Goal: Task Accomplishment & Management: Complete application form

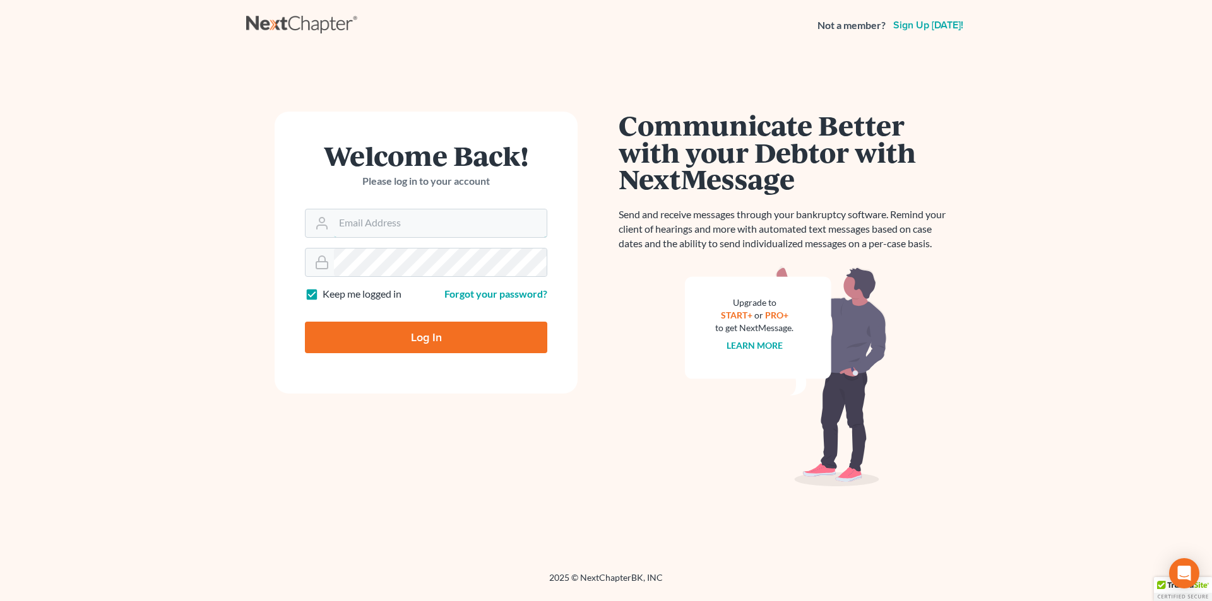
type input "[PERSON_NAME][EMAIL_ADDRESS][DOMAIN_NAME]"
click at [425, 332] on input "Log In" at bounding box center [426, 338] width 242 height 32
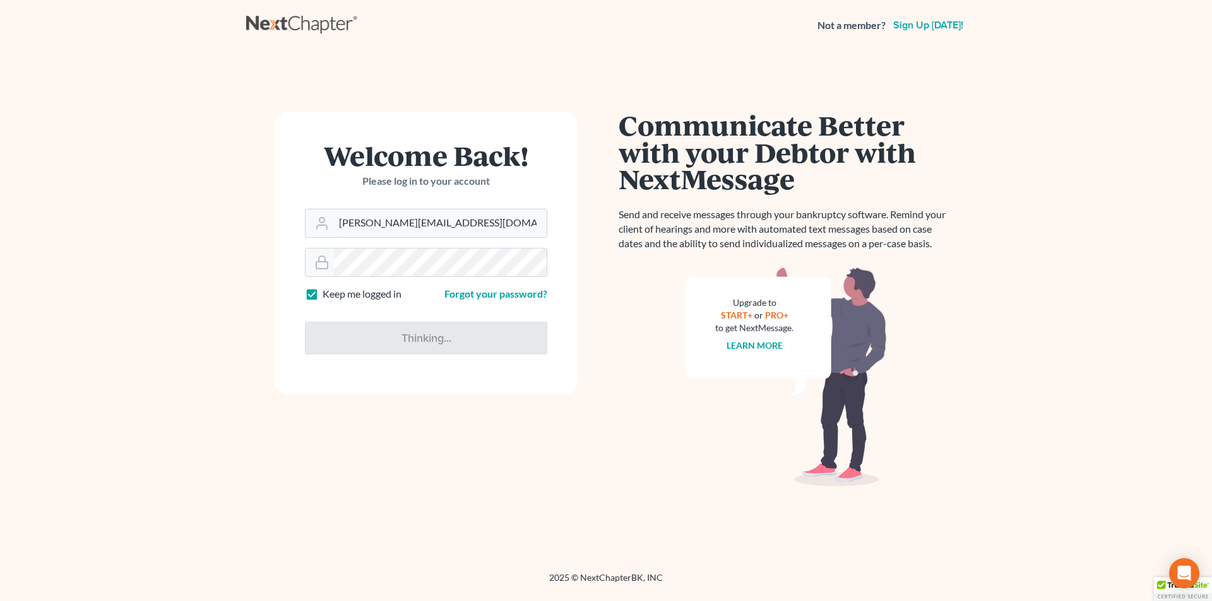
type input "Thinking..."
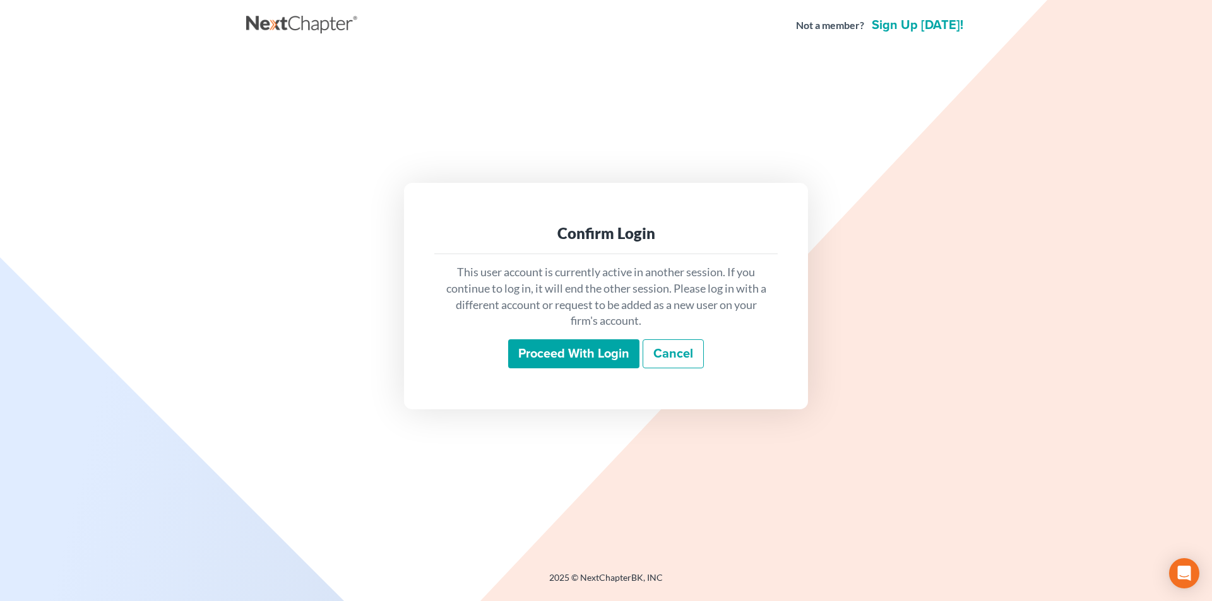
click at [604, 355] on input "Proceed with login" at bounding box center [573, 353] width 131 height 29
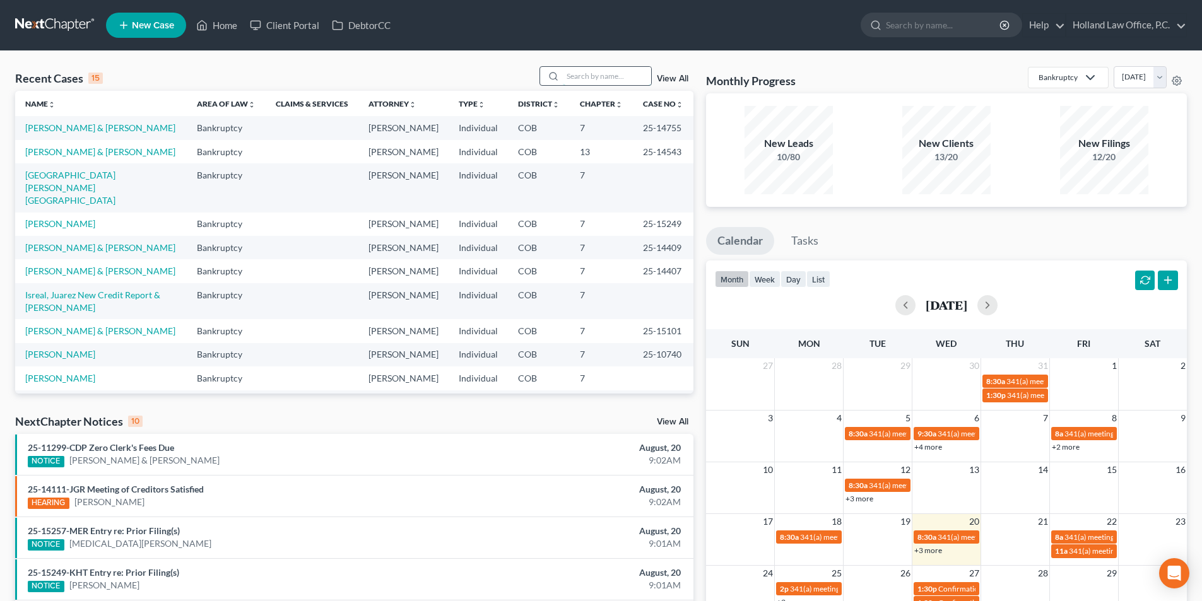
click at [589, 79] on input "search" at bounding box center [607, 76] width 88 height 18
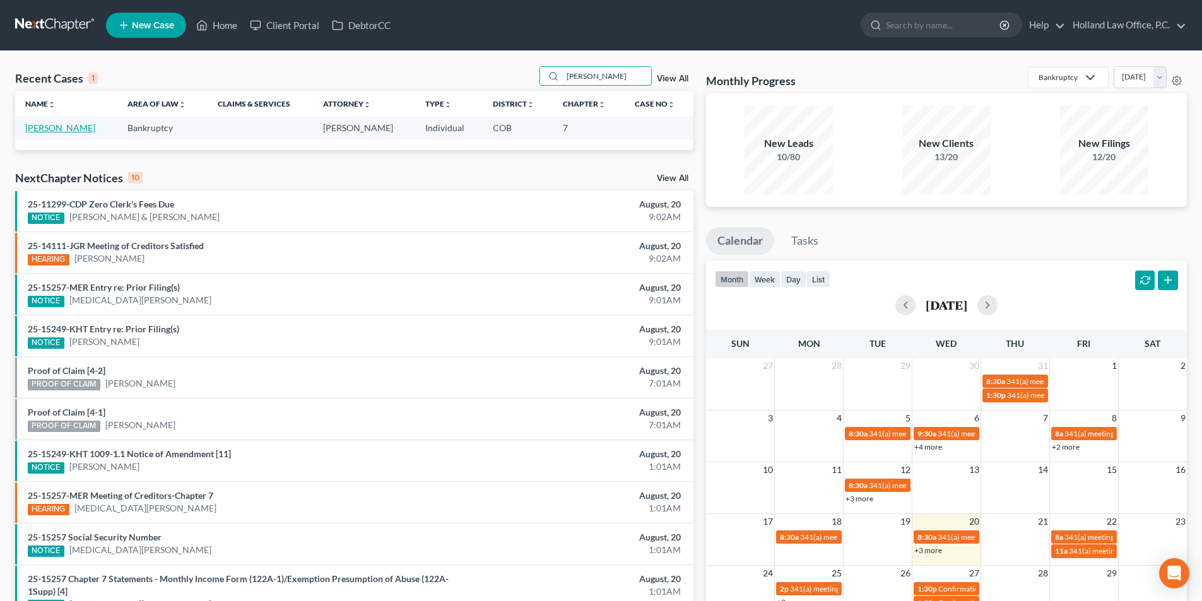
type input "[PERSON_NAME]"
click at [67, 133] on link "Owens, Sharon" at bounding box center [60, 127] width 70 height 11
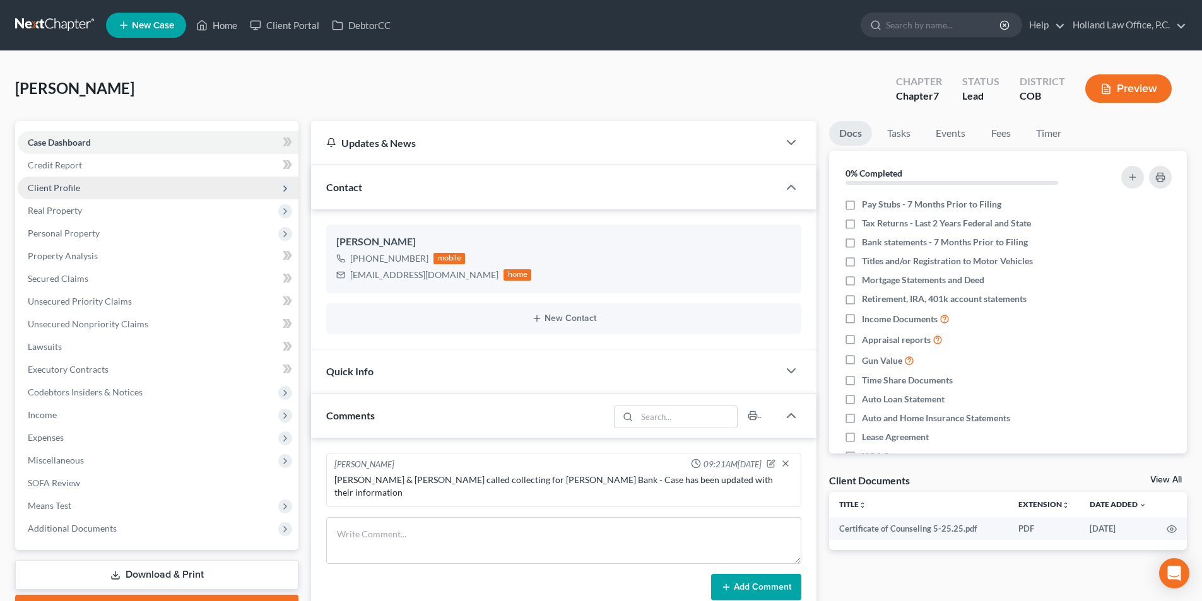
click at [64, 186] on span "Client Profile" at bounding box center [54, 187] width 52 height 11
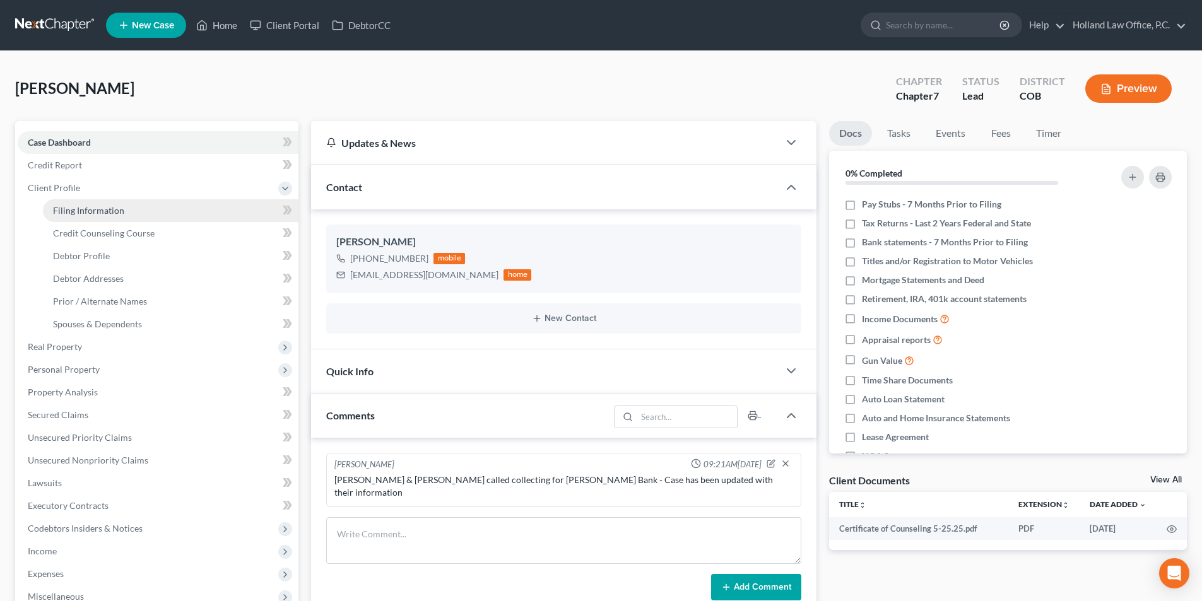
click at [83, 216] on link "Filing Information" at bounding box center [171, 210] width 256 height 23
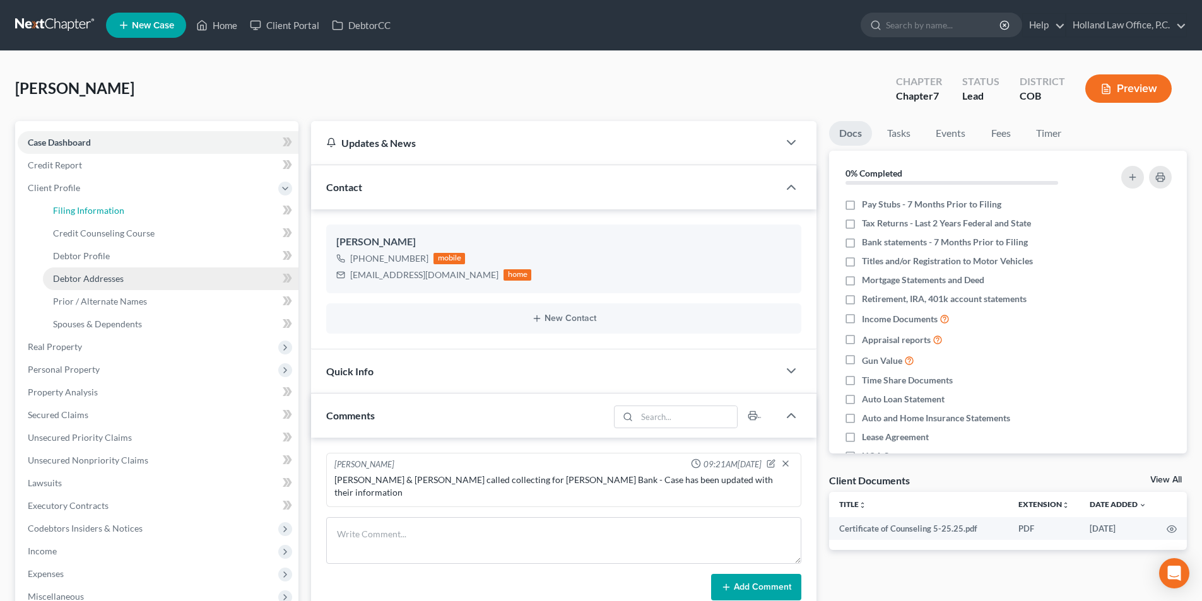
select select "1"
select select "0"
select select "5"
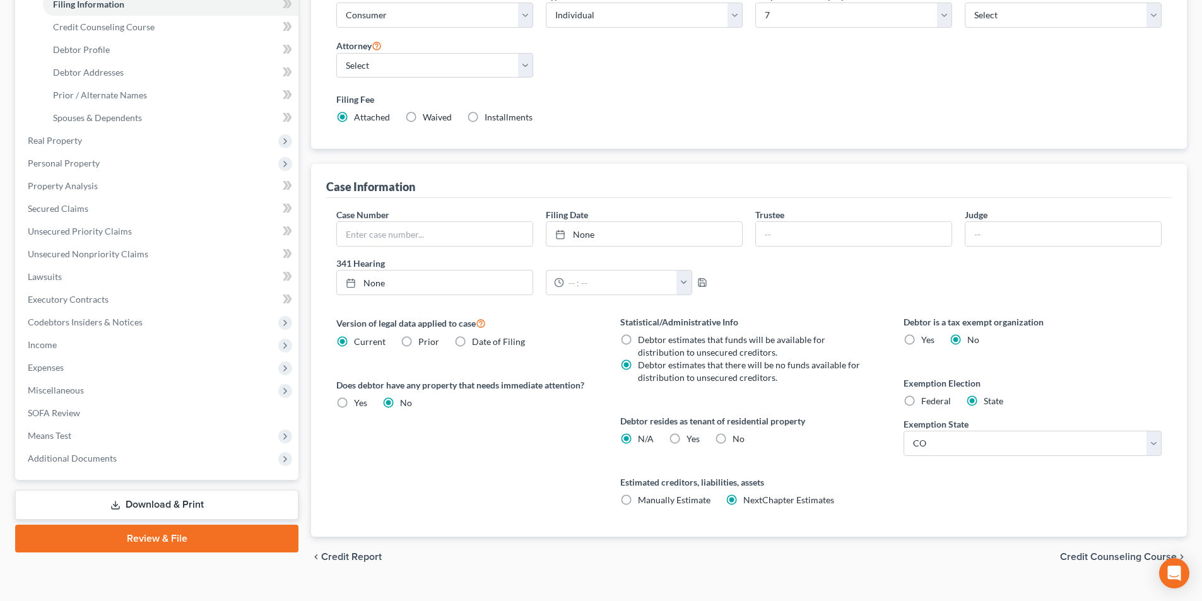
scroll to position [230, 0]
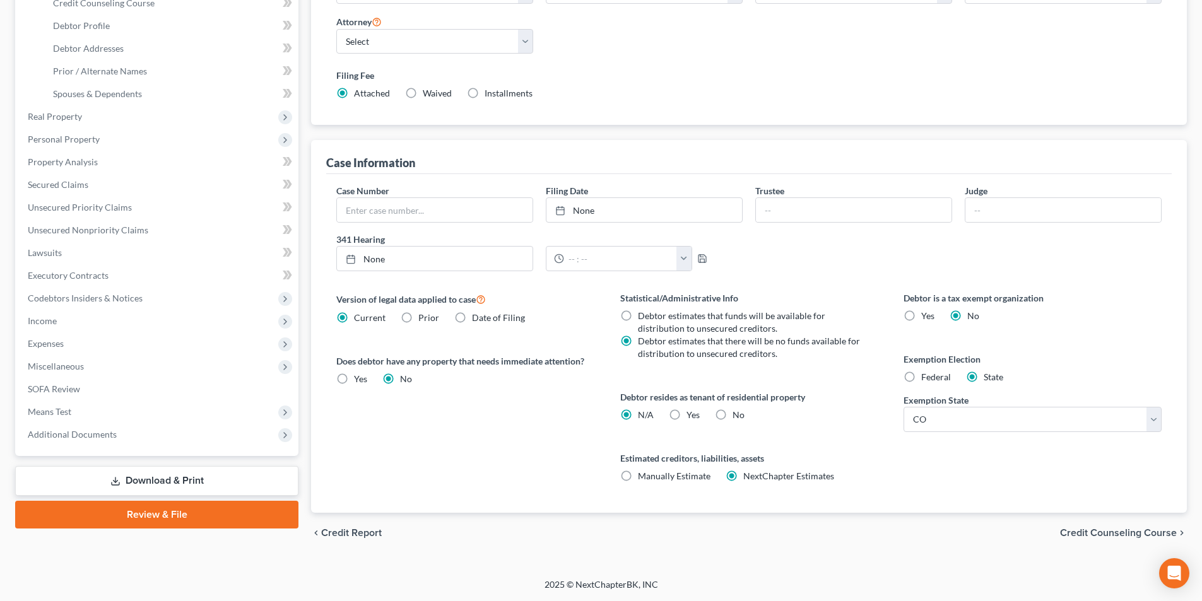
click at [687, 413] on label "Yes Yes" at bounding box center [693, 415] width 13 height 13
click at [692, 413] on input "Yes Yes" at bounding box center [696, 413] width 8 height 8
radio input "true"
radio input "false"
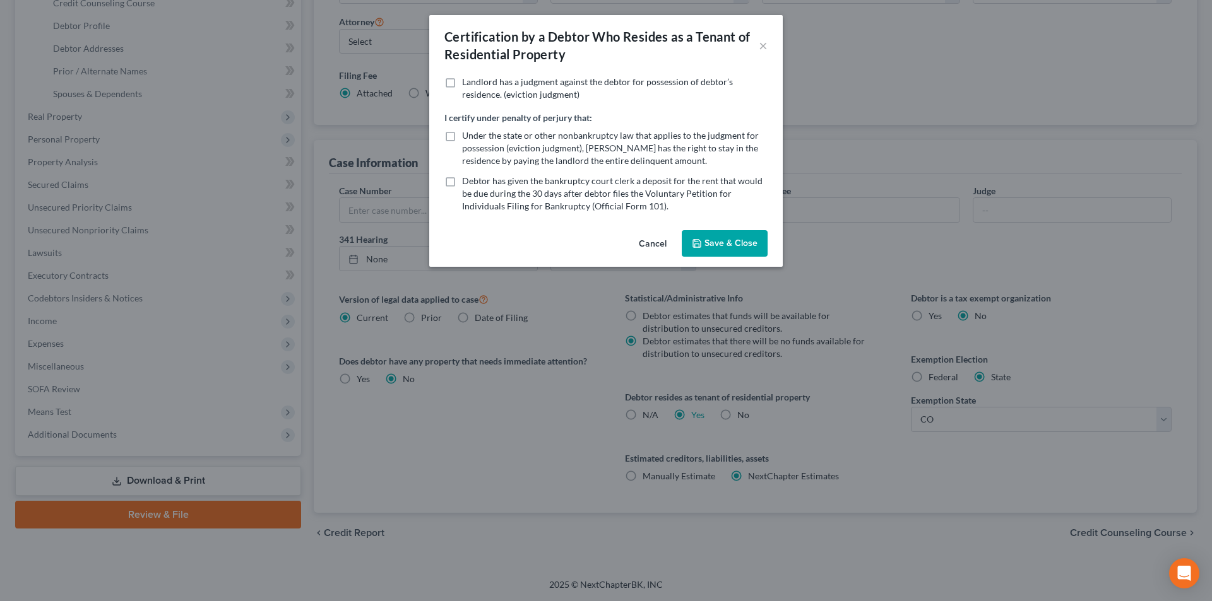
drag, startPoint x: 706, startPoint y: 247, endPoint x: 704, endPoint y: 253, distance: 6.6
click at [706, 247] on button "Save & Close" at bounding box center [725, 243] width 86 height 27
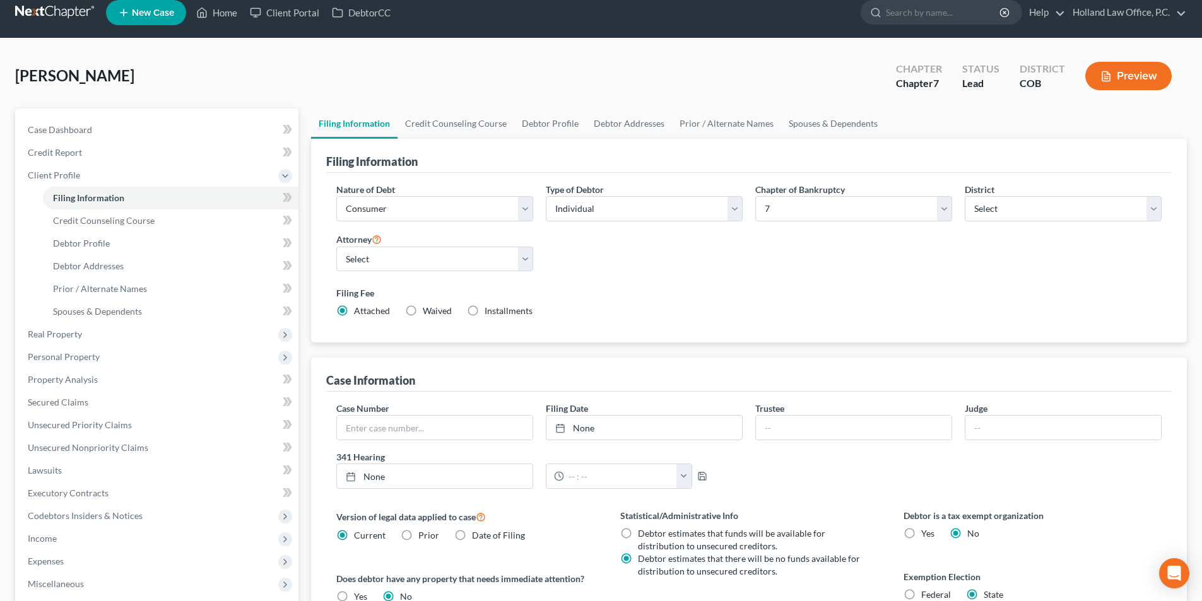
scroll to position [0, 0]
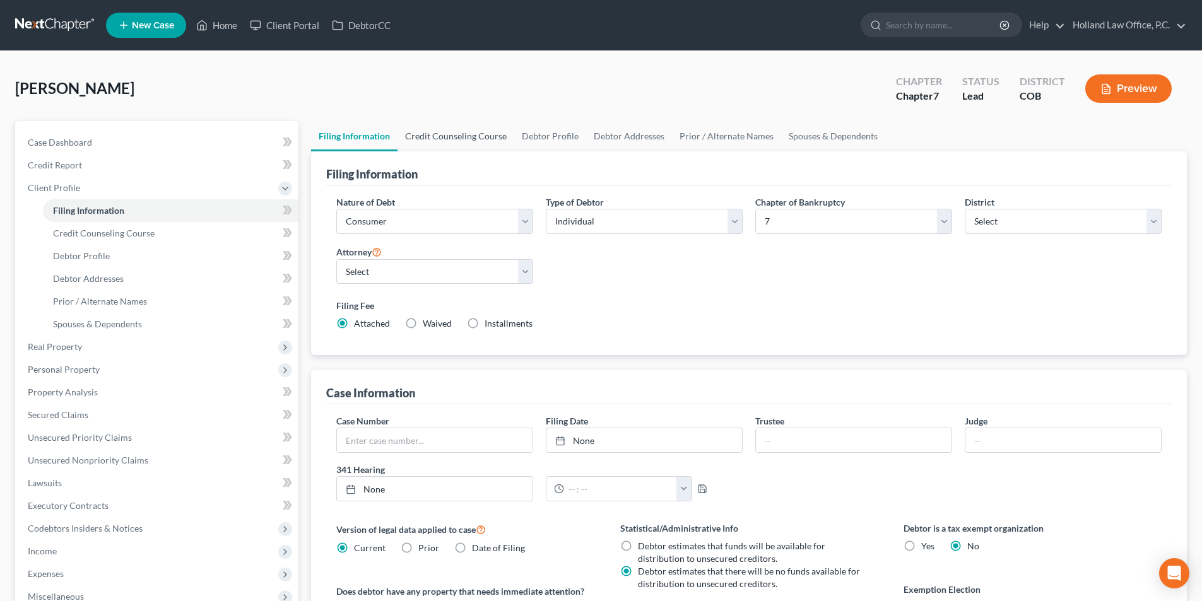
click at [440, 141] on link "Credit Counseling Course" at bounding box center [456, 136] width 117 height 30
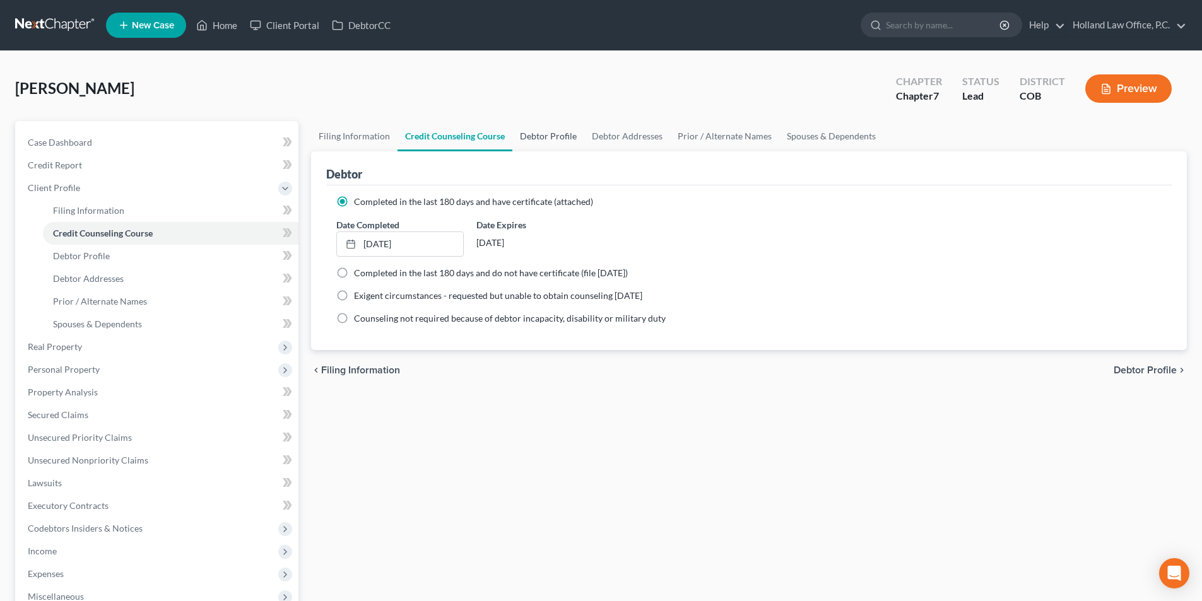
click at [543, 136] on link "Debtor Profile" at bounding box center [548, 136] width 72 height 30
select select "0"
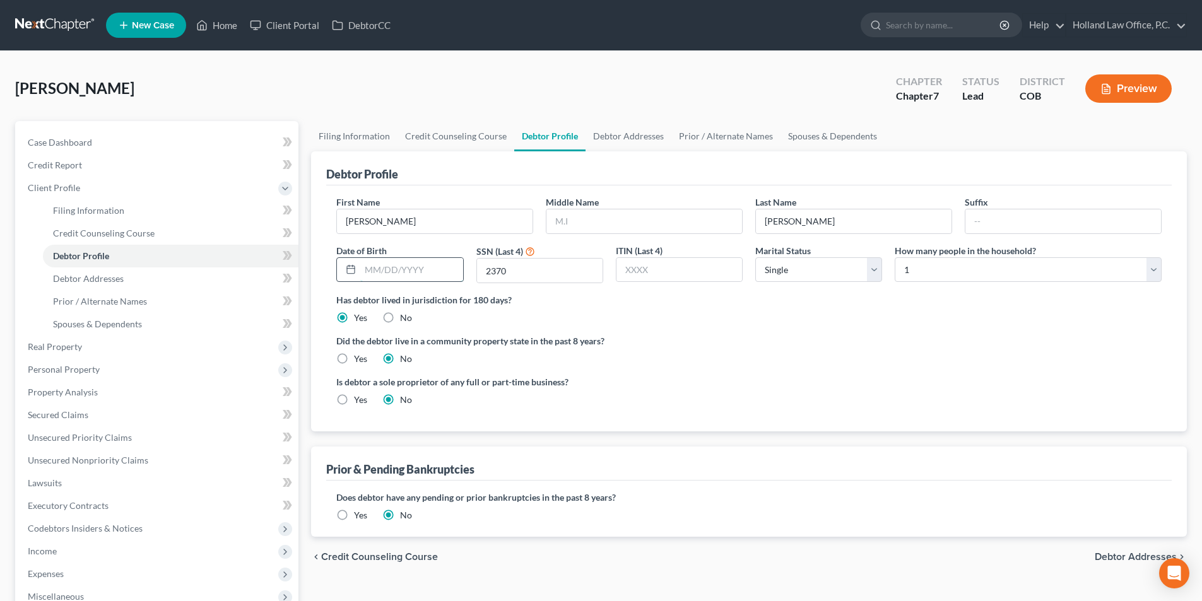
click at [446, 273] on input "text" at bounding box center [411, 270] width 102 height 24
type input "01/29/1954"
click at [651, 335] on label "Did the debtor live in a community property state in the past 8 years?" at bounding box center [748, 340] width 825 height 13
click at [623, 139] on link "Debtor Addresses" at bounding box center [629, 136] width 86 height 30
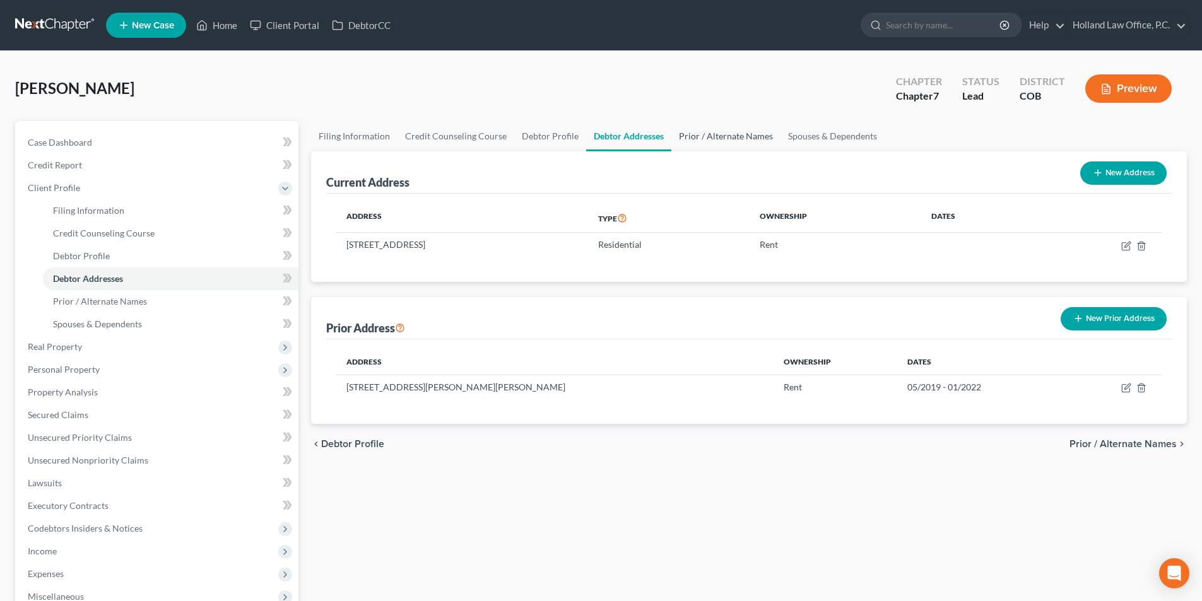
click at [720, 142] on link "Prior / Alternate Names" at bounding box center [725, 136] width 109 height 30
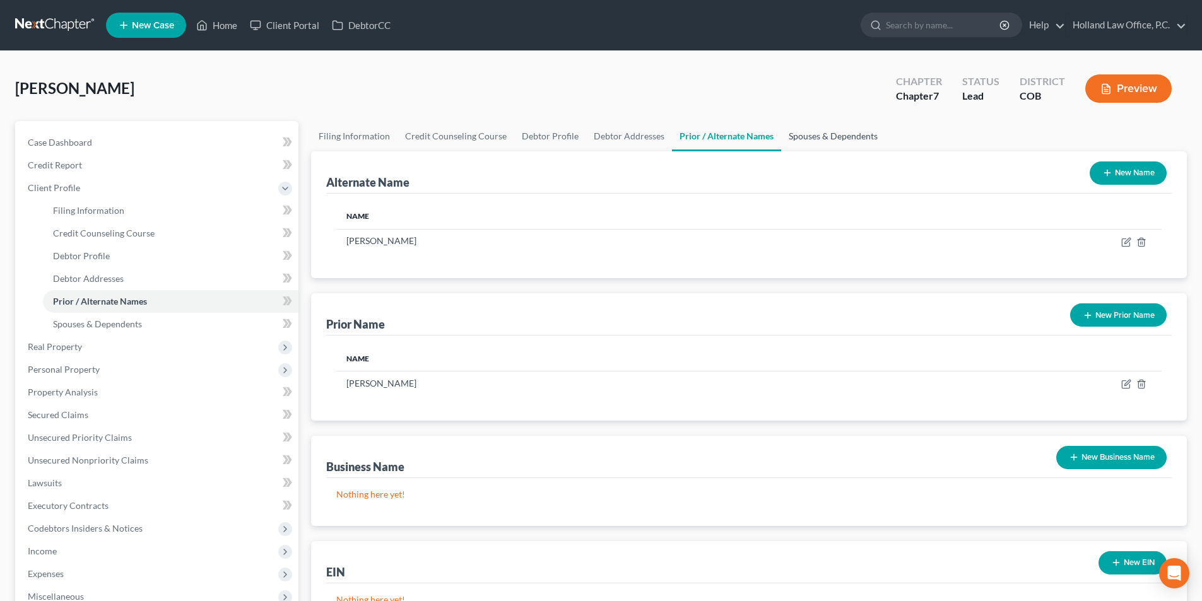
click at [801, 140] on link "Spouses & Dependents" at bounding box center [833, 136] width 104 height 30
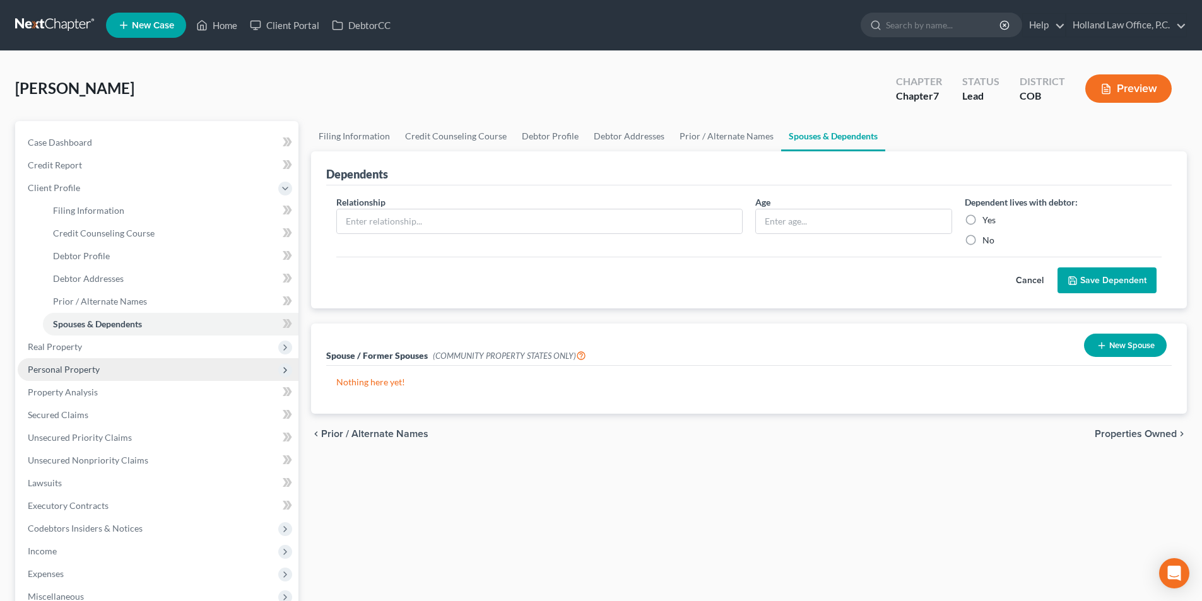
click at [100, 369] on span "Personal Property" at bounding box center [158, 369] width 281 height 23
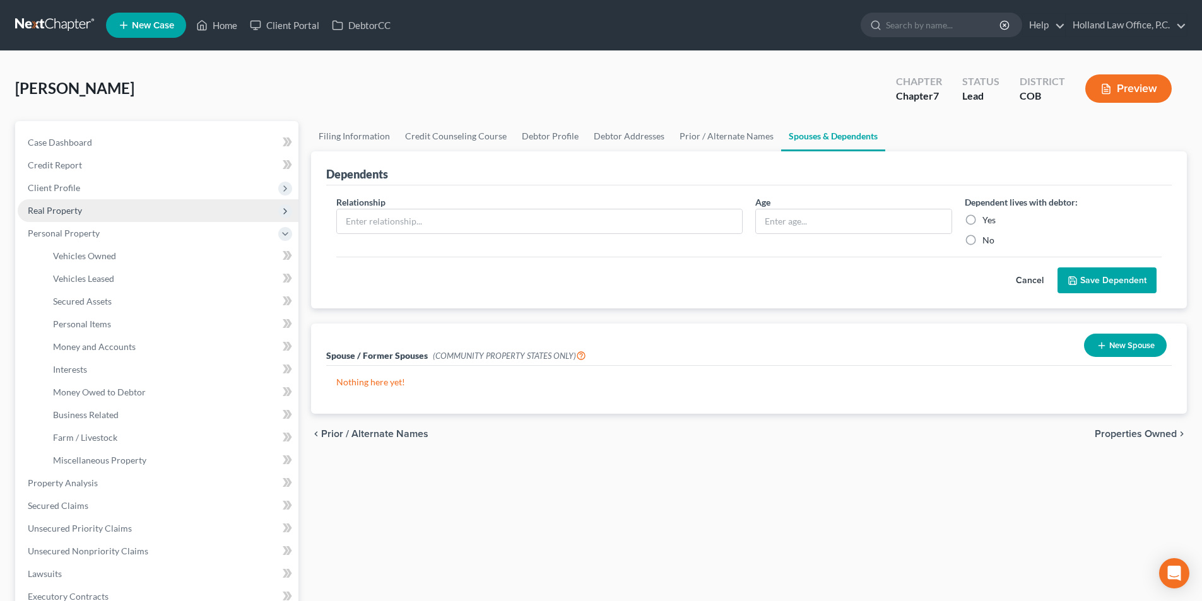
click at [75, 213] on span "Real Property" at bounding box center [55, 210] width 54 height 11
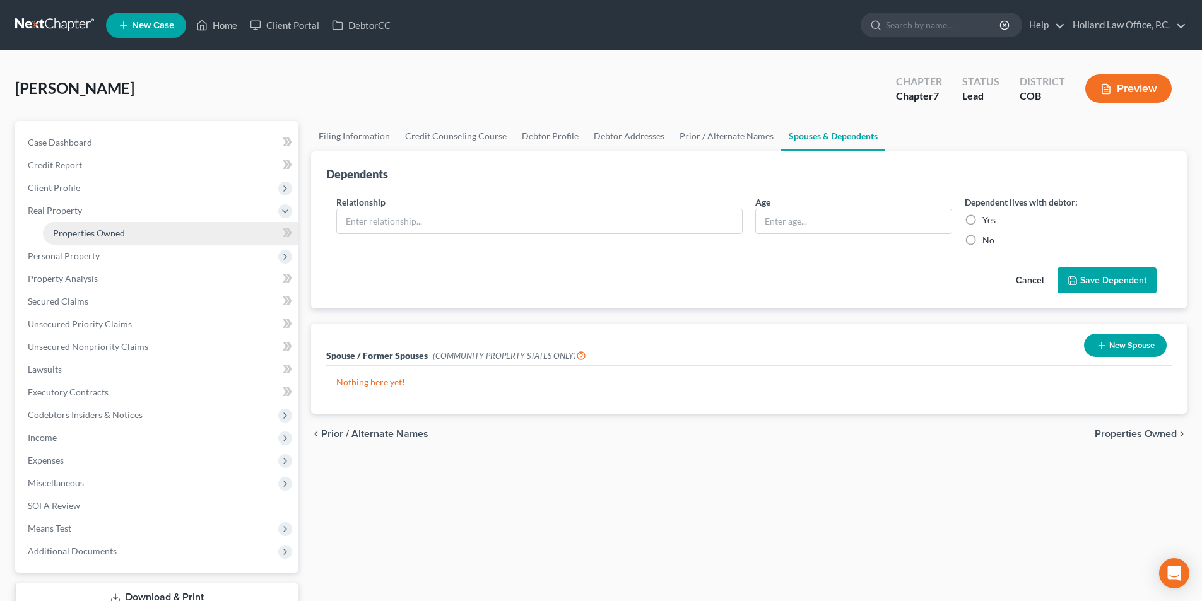
click at [83, 235] on span "Properties Owned" at bounding box center [89, 233] width 72 height 11
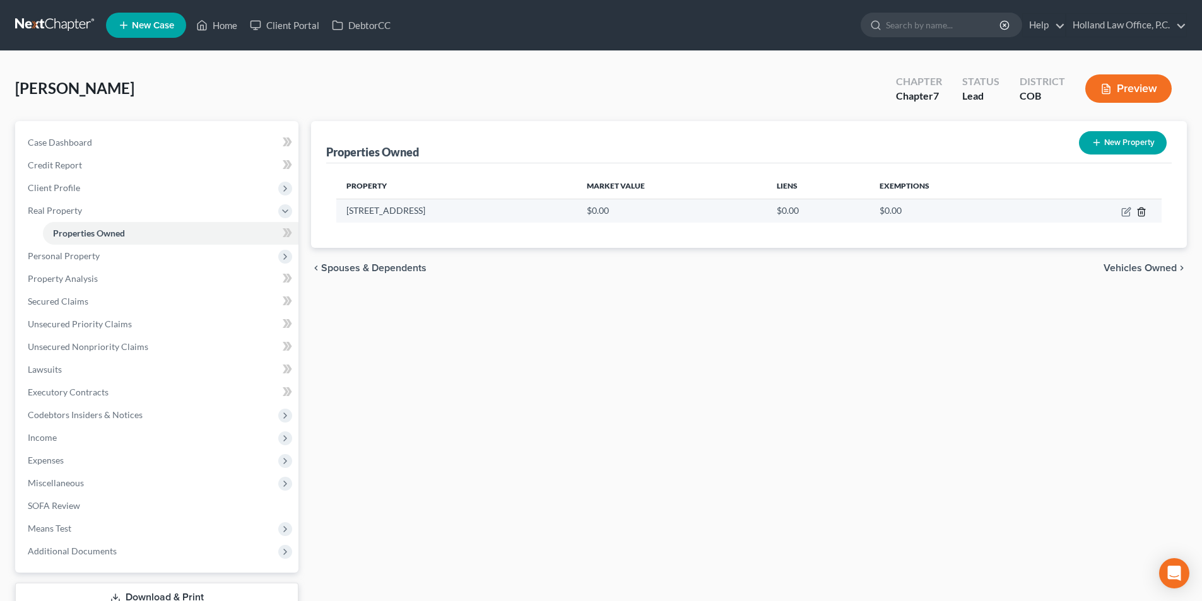
click at [1142, 212] on icon "button" at bounding box center [1142, 212] width 10 height 10
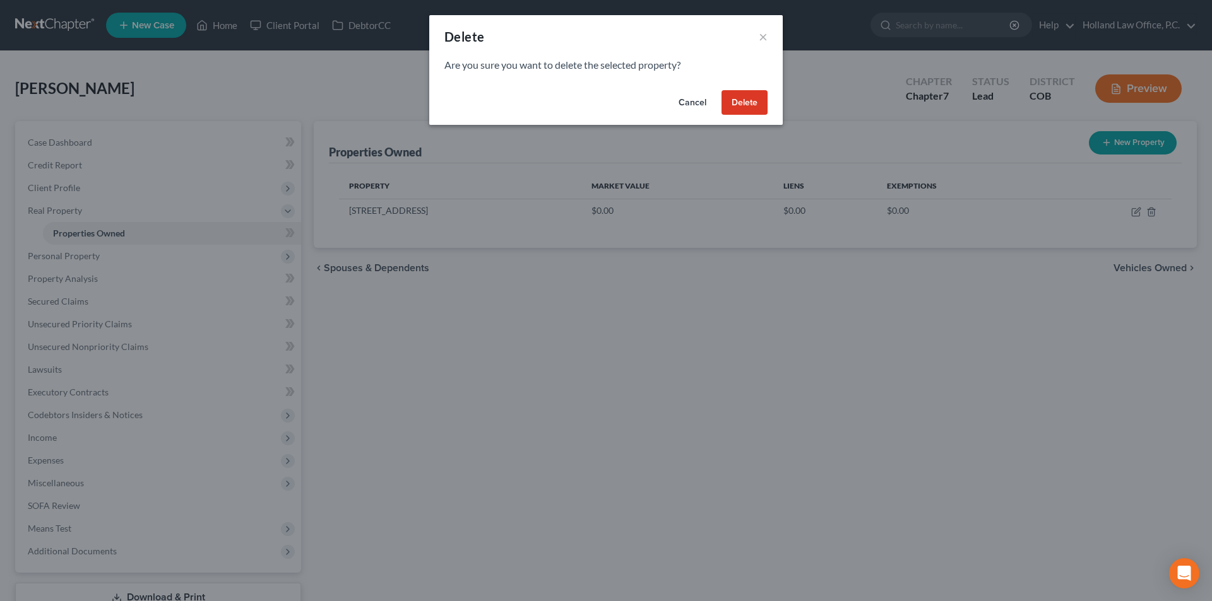
click at [747, 107] on button "Delete" at bounding box center [744, 102] width 46 height 25
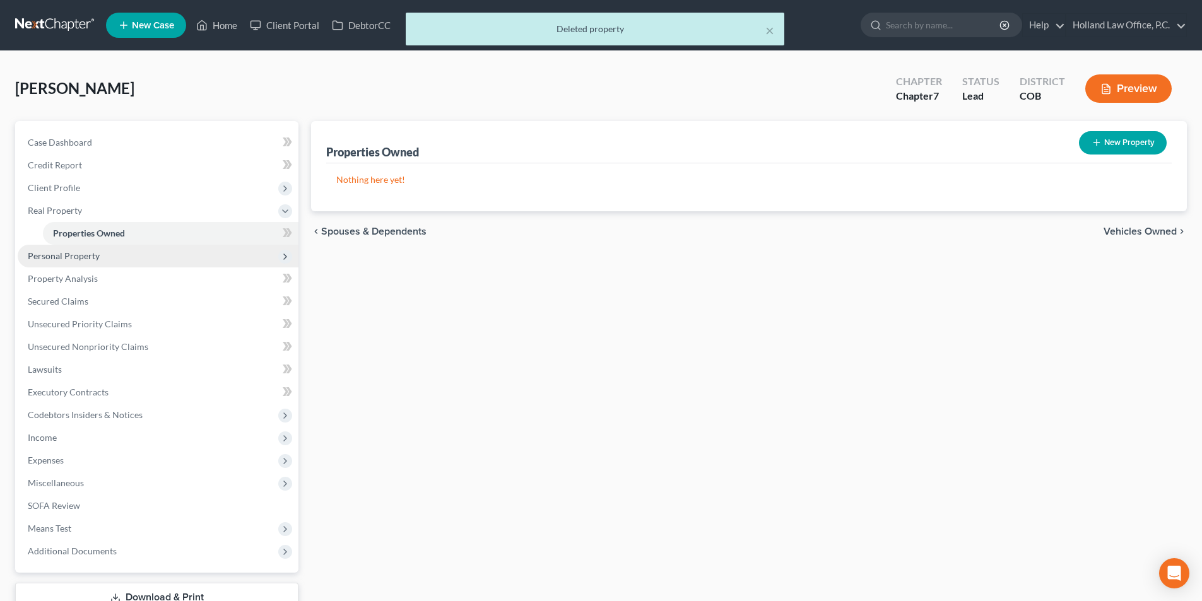
click at [103, 263] on span "Personal Property" at bounding box center [158, 256] width 281 height 23
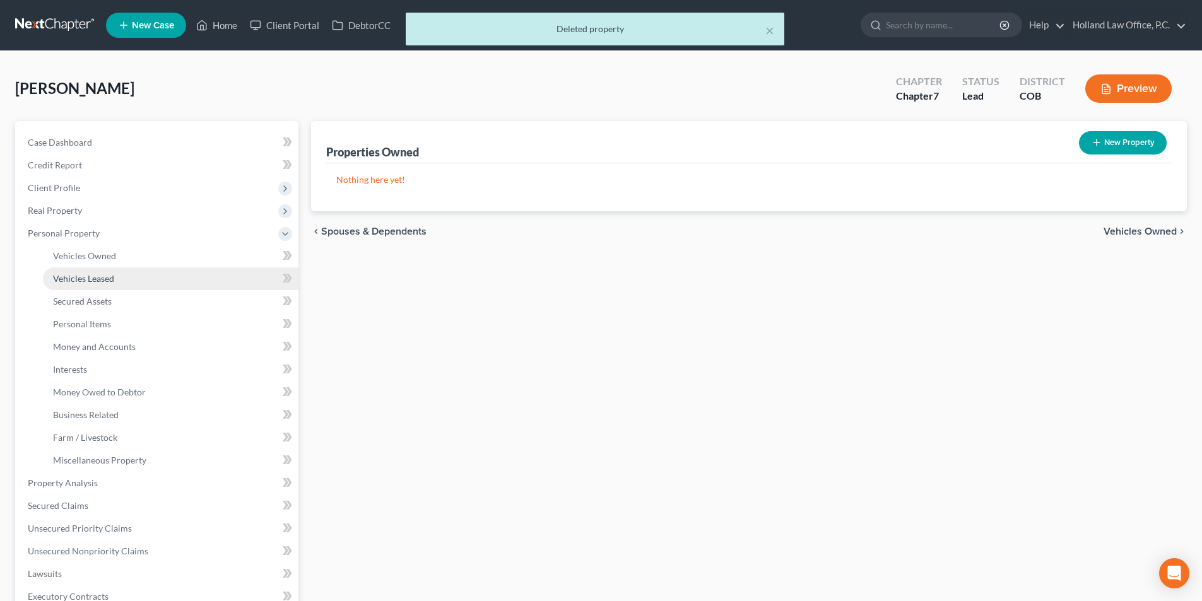
click at [110, 268] on link "Vehicles Leased" at bounding box center [171, 279] width 256 height 23
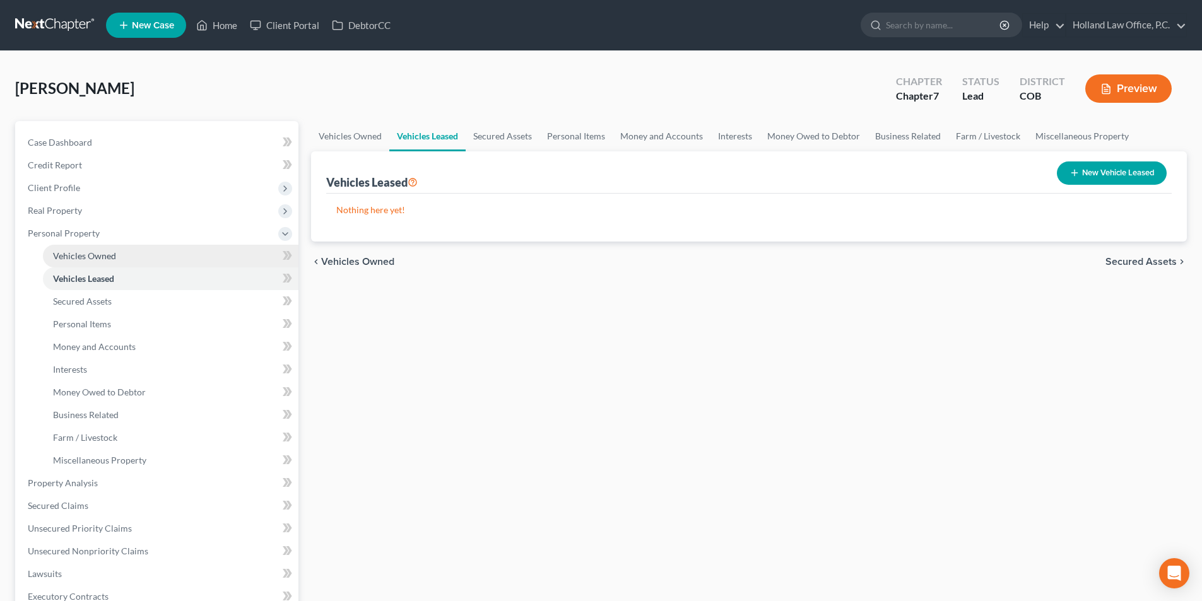
click at [114, 259] on span "Vehicles Owned" at bounding box center [84, 256] width 63 height 11
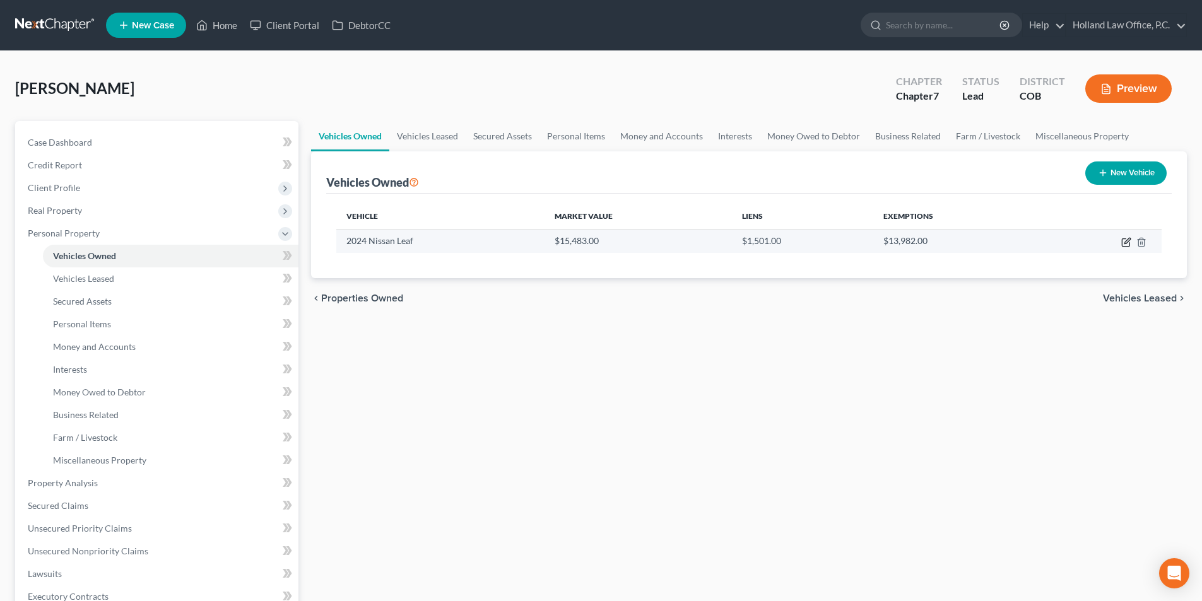
click at [1123, 243] on icon "button" at bounding box center [1126, 242] width 10 height 10
select select "0"
select select "2"
select select "0"
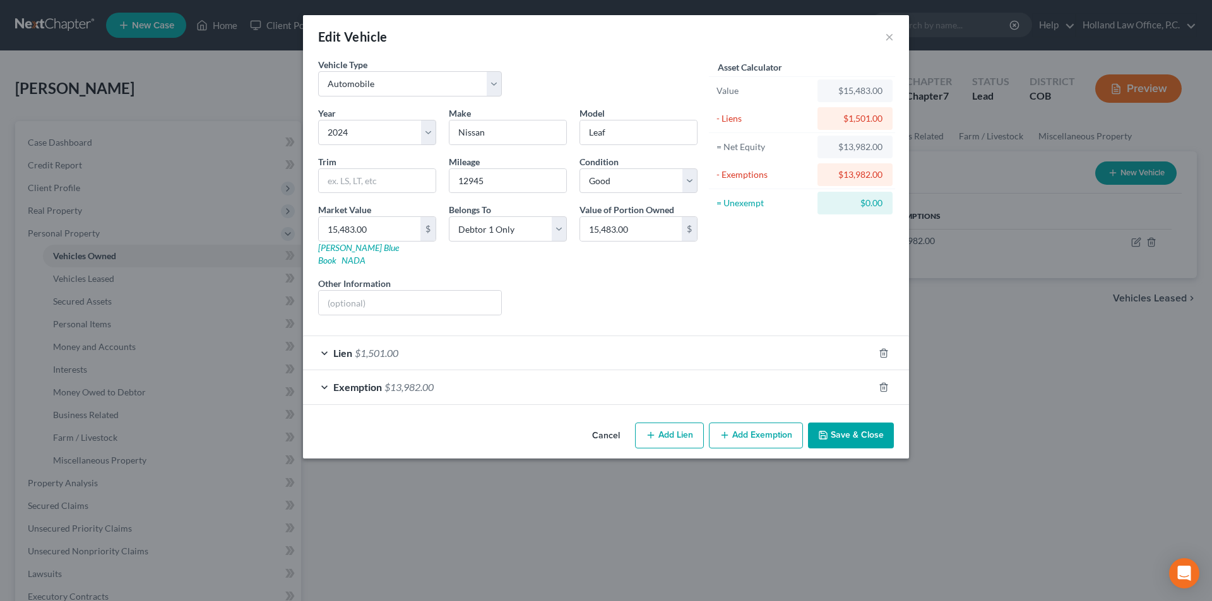
click at [832, 429] on button "Save & Close" at bounding box center [851, 436] width 86 height 27
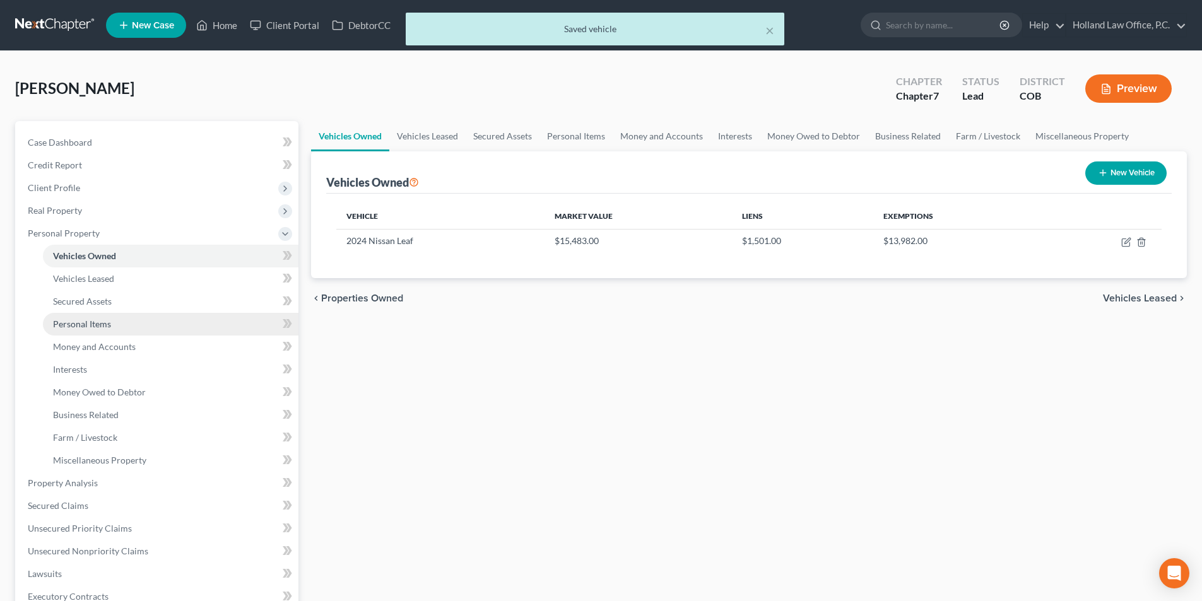
click at [88, 326] on span "Personal Items" at bounding box center [82, 324] width 58 height 11
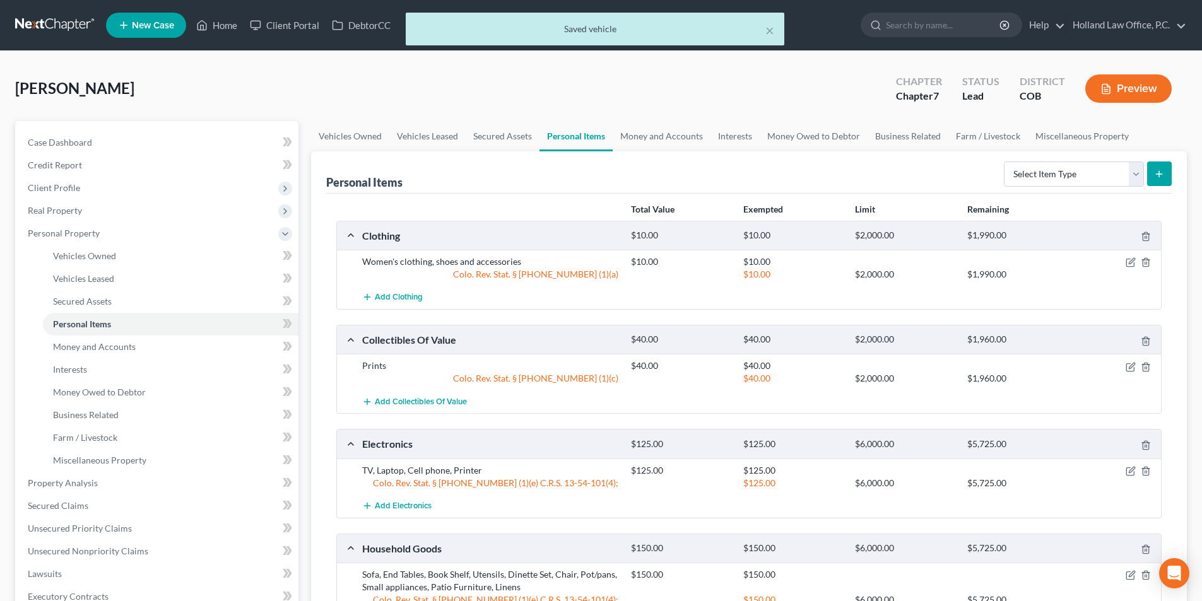
scroll to position [297, 0]
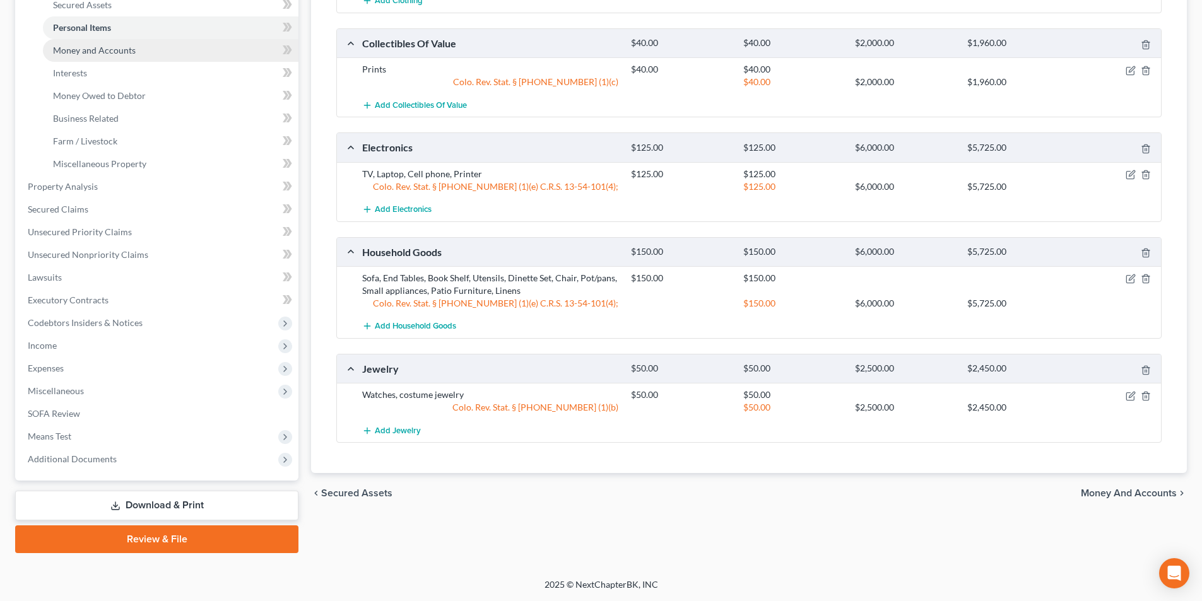
click at [97, 53] on span "Money and Accounts" at bounding box center [94, 50] width 83 height 11
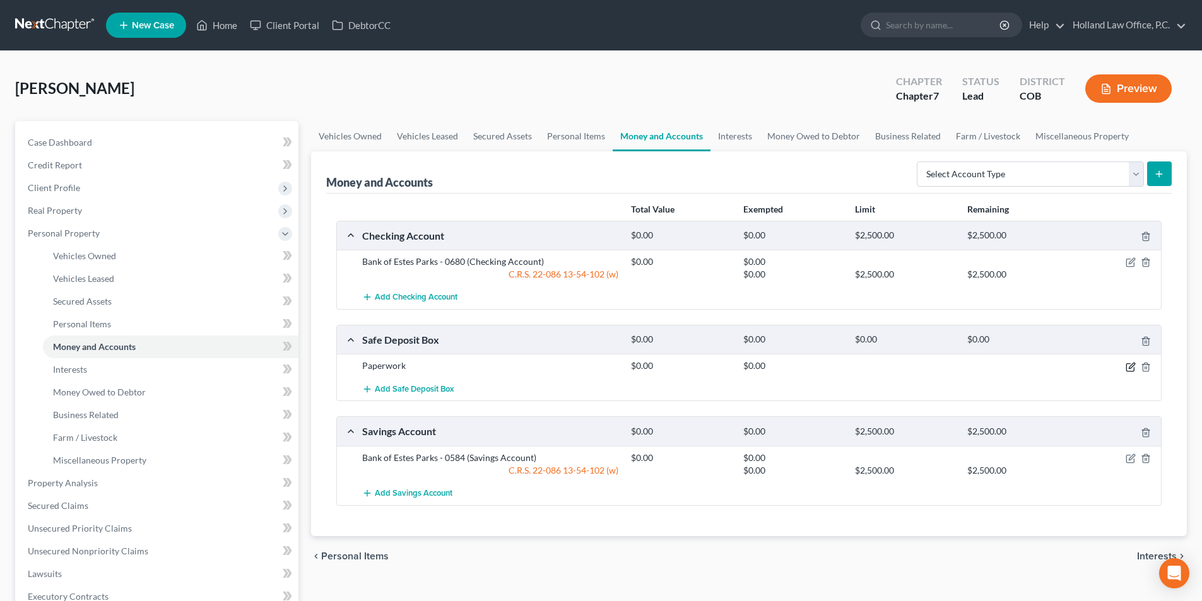
click at [1131, 368] on icon "button" at bounding box center [1131, 367] width 10 height 10
select select "9"
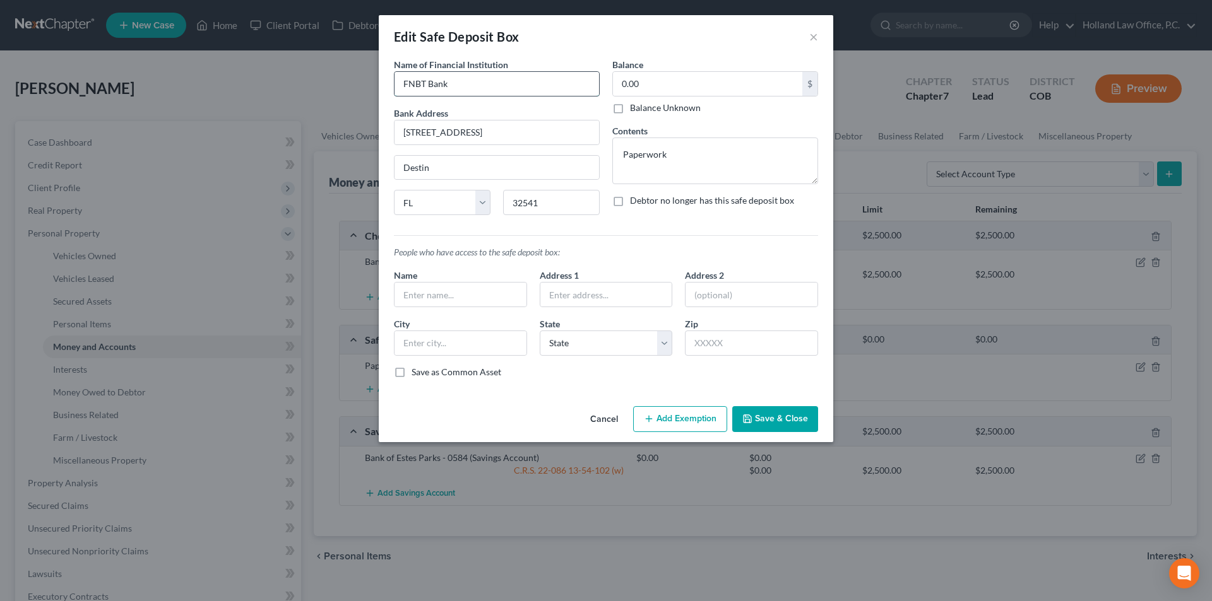
drag, startPoint x: 459, startPoint y: 85, endPoint x: 403, endPoint y: 90, distance: 56.3
click at [403, 90] on input "FNBT Bank" at bounding box center [496, 84] width 204 height 24
paste textarea "FNBT Bank"
type textarea "FNBT Bank - Paperwork"
click at [783, 416] on button "Save & Close" at bounding box center [775, 419] width 86 height 27
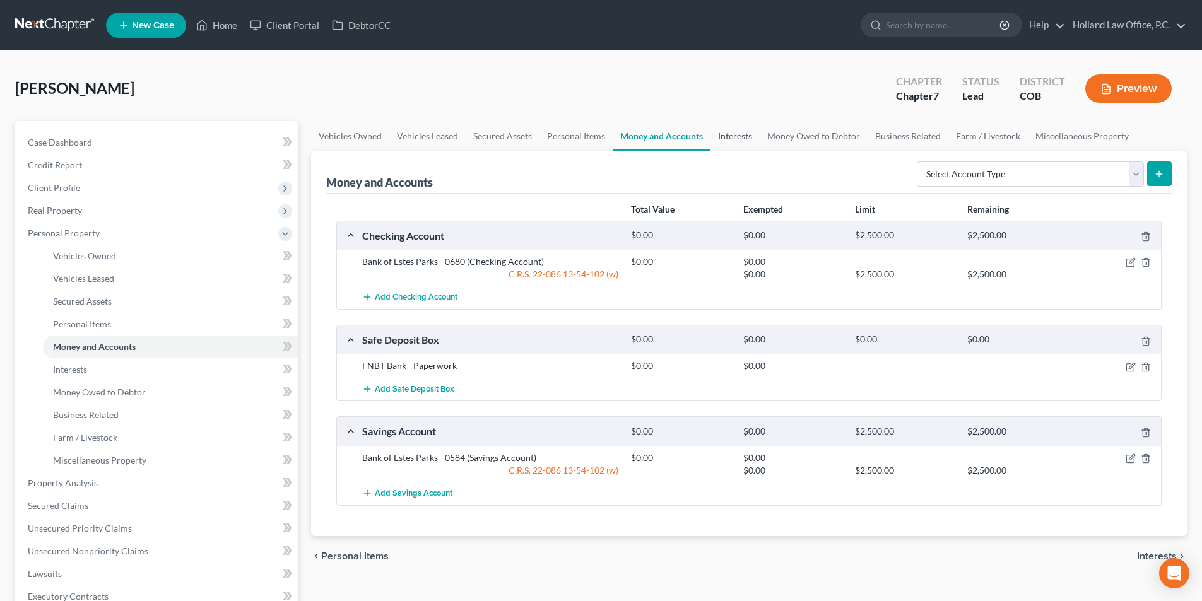
click at [746, 136] on link "Interests" at bounding box center [735, 136] width 49 height 30
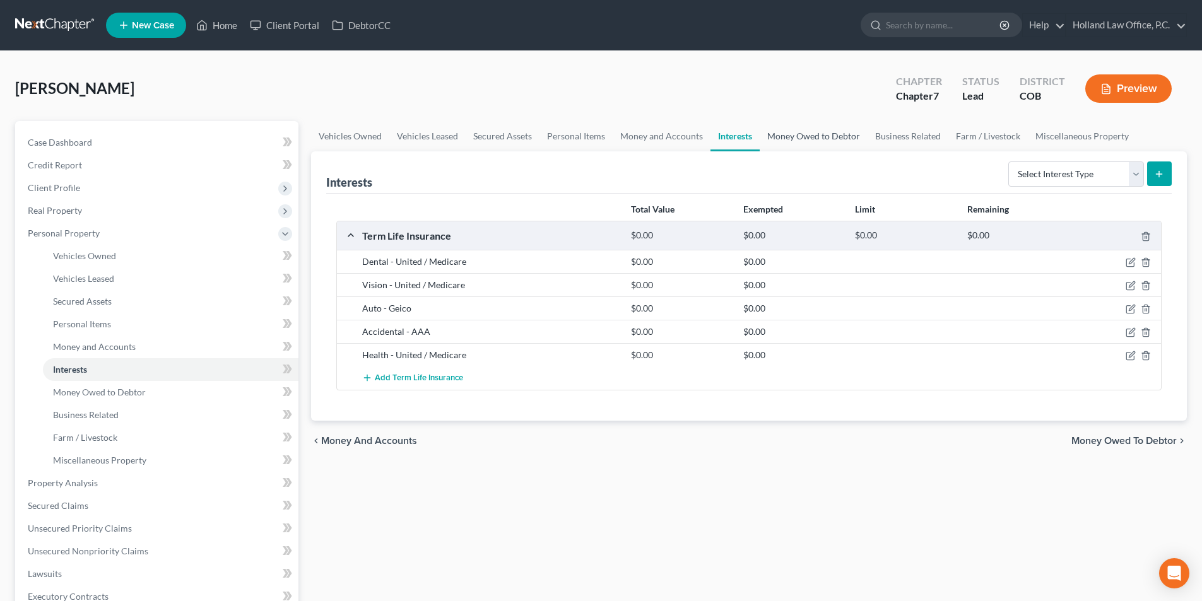
click at [783, 140] on link "Money Owed to Debtor" at bounding box center [814, 136] width 108 height 30
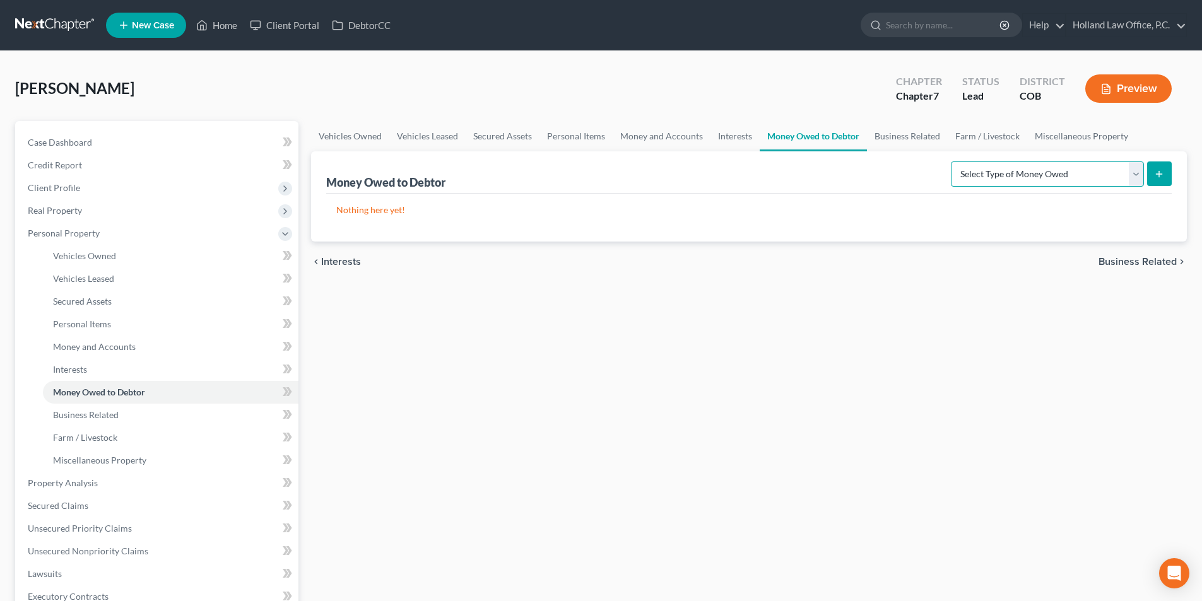
click at [1138, 176] on select "Select Type of Money Owed Accounts Receivable Alimony Child Support Claims Agai…" at bounding box center [1047, 174] width 193 height 25
select select "unpaid_wages"
click at [953, 162] on select "Select Type of Money Owed Accounts Receivable Alimony Child Support Claims Agai…" at bounding box center [1047, 174] width 193 height 25
click at [1155, 178] on icon "submit" at bounding box center [1159, 174] width 10 height 10
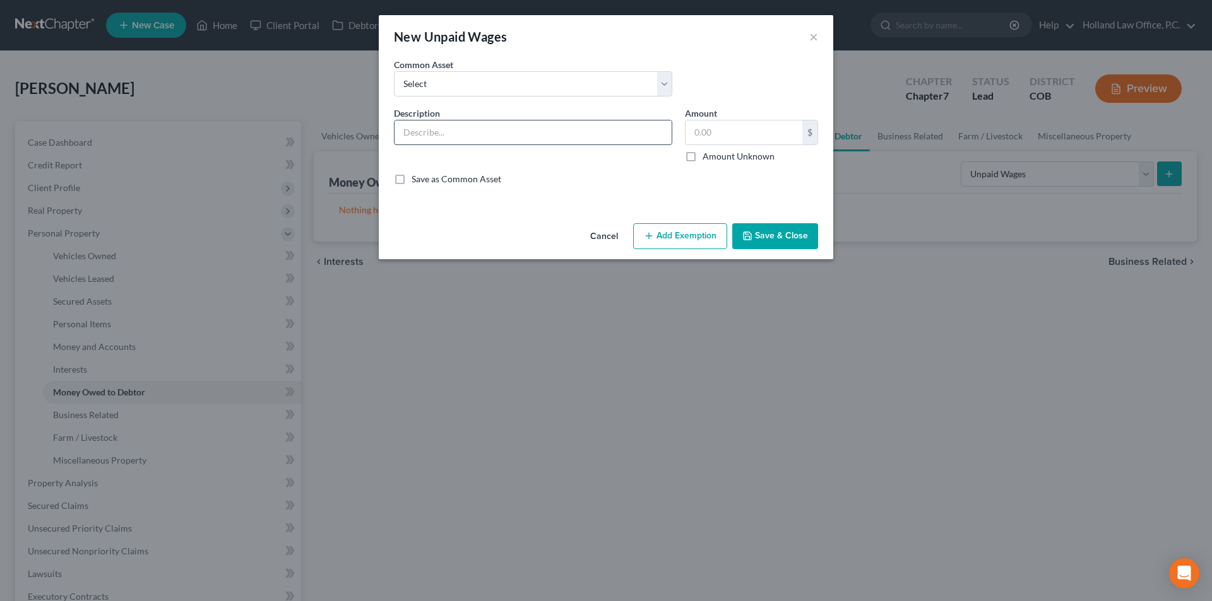
click at [461, 131] on input "text" at bounding box center [532, 133] width 277 height 24
click at [813, 36] on button "×" at bounding box center [813, 36] width 9 height 15
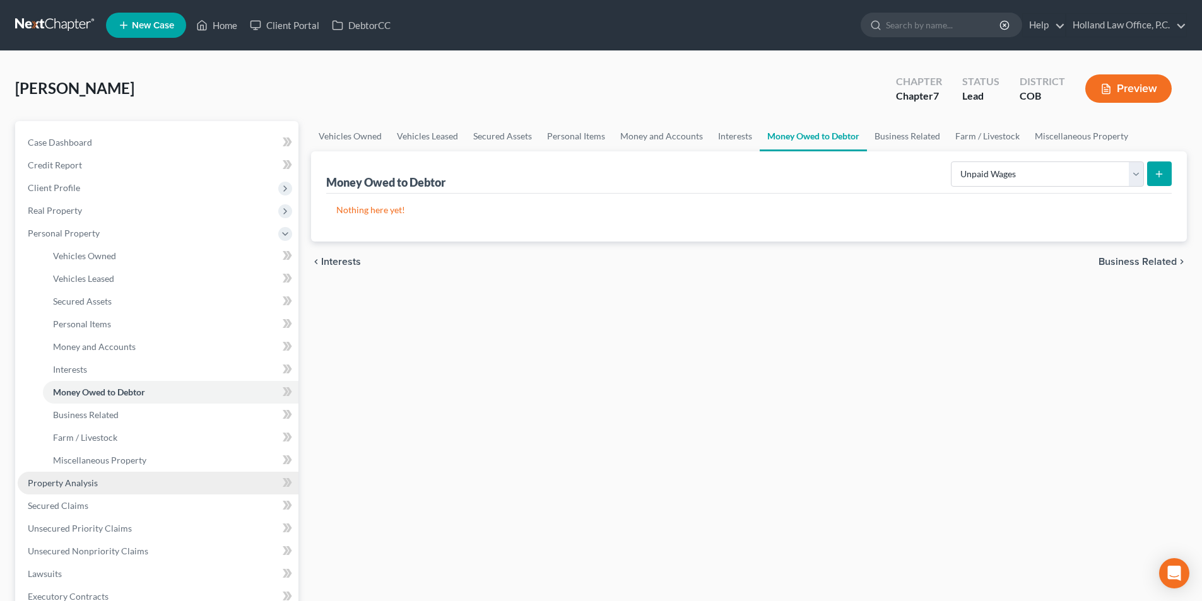
scroll to position [297, 0]
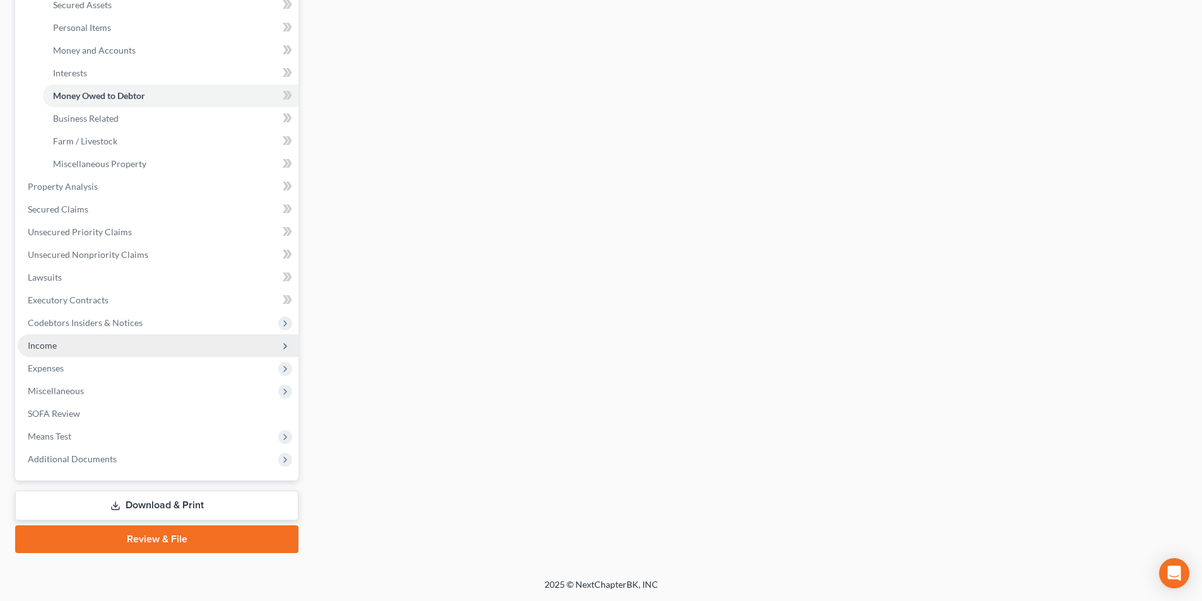
click at [87, 346] on span "Income" at bounding box center [158, 345] width 281 height 23
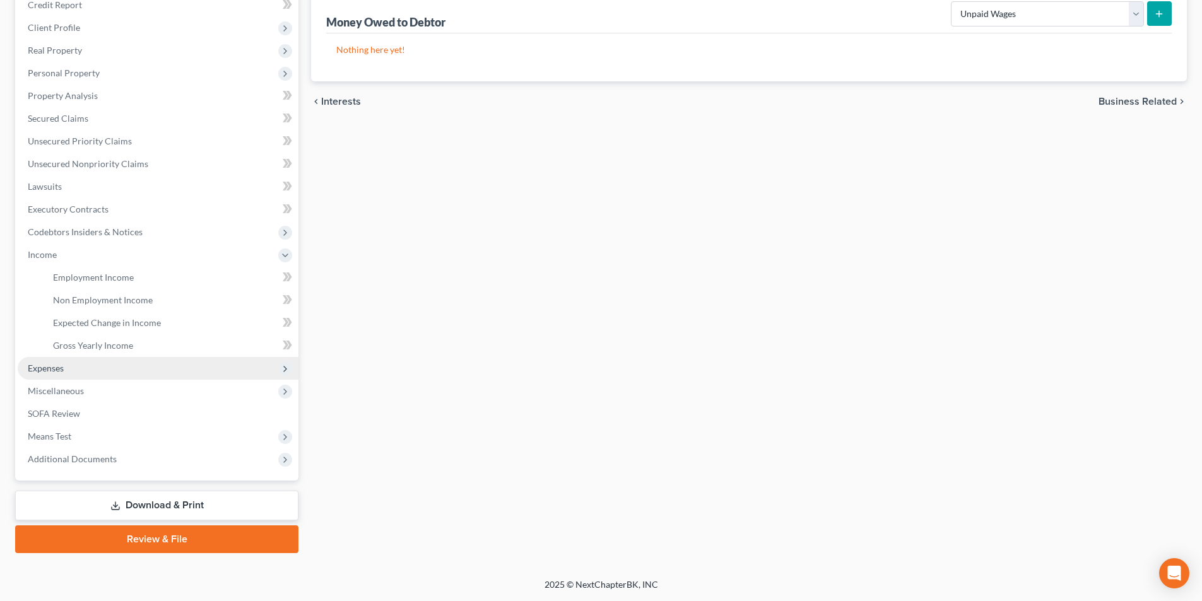
scroll to position [160, 0]
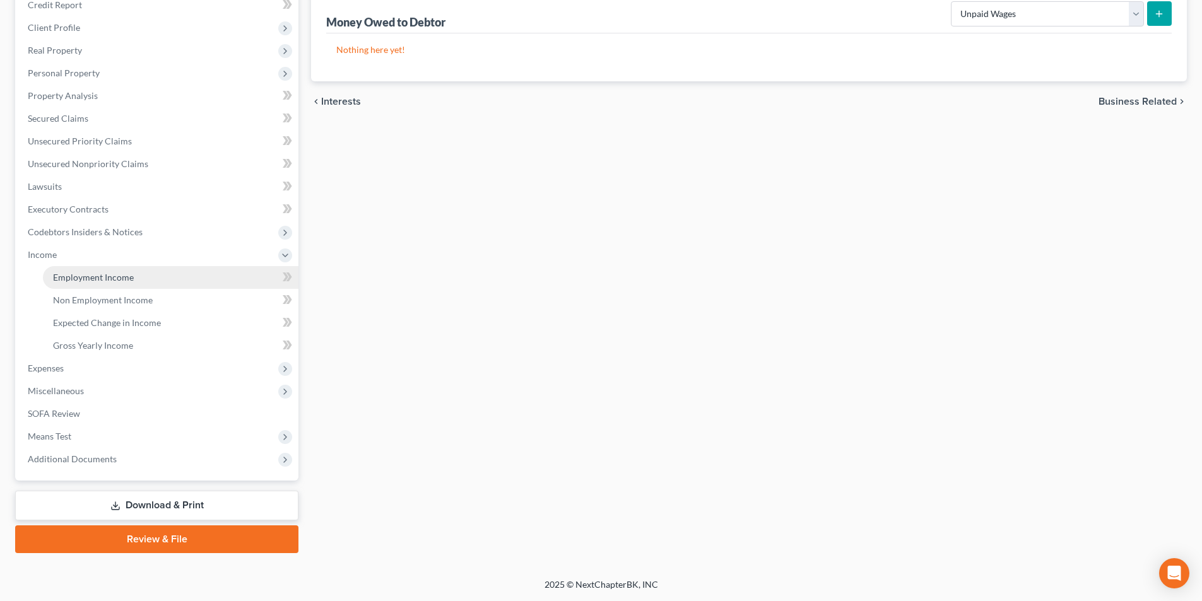
click at [110, 280] on span "Employment Income" at bounding box center [93, 277] width 81 height 11
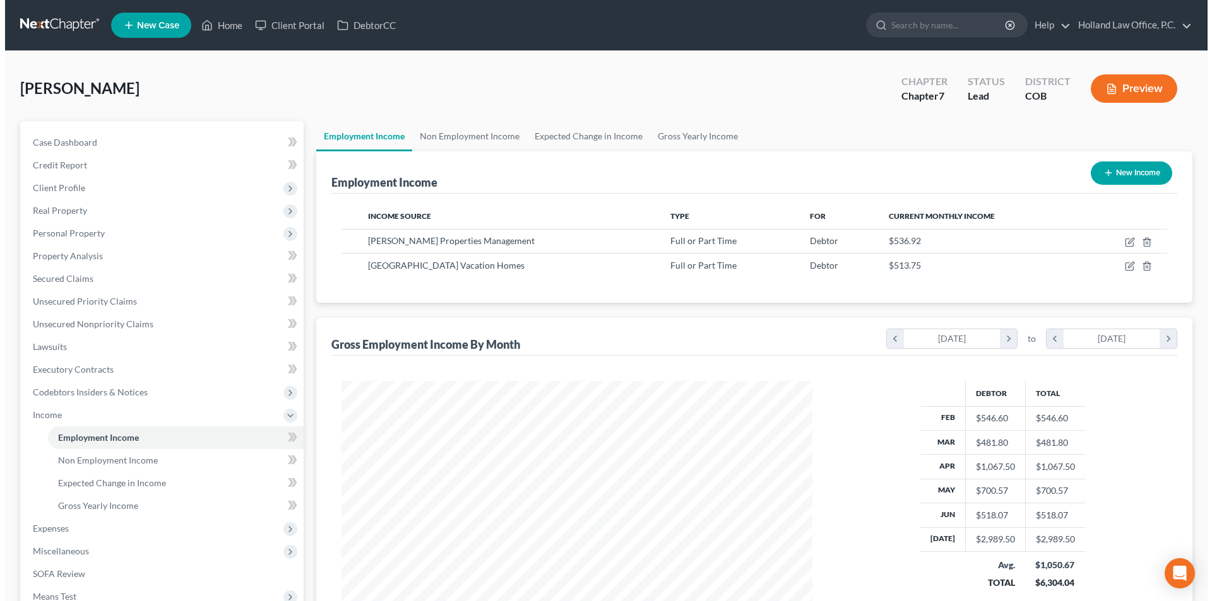
scroll to position [160, 0]
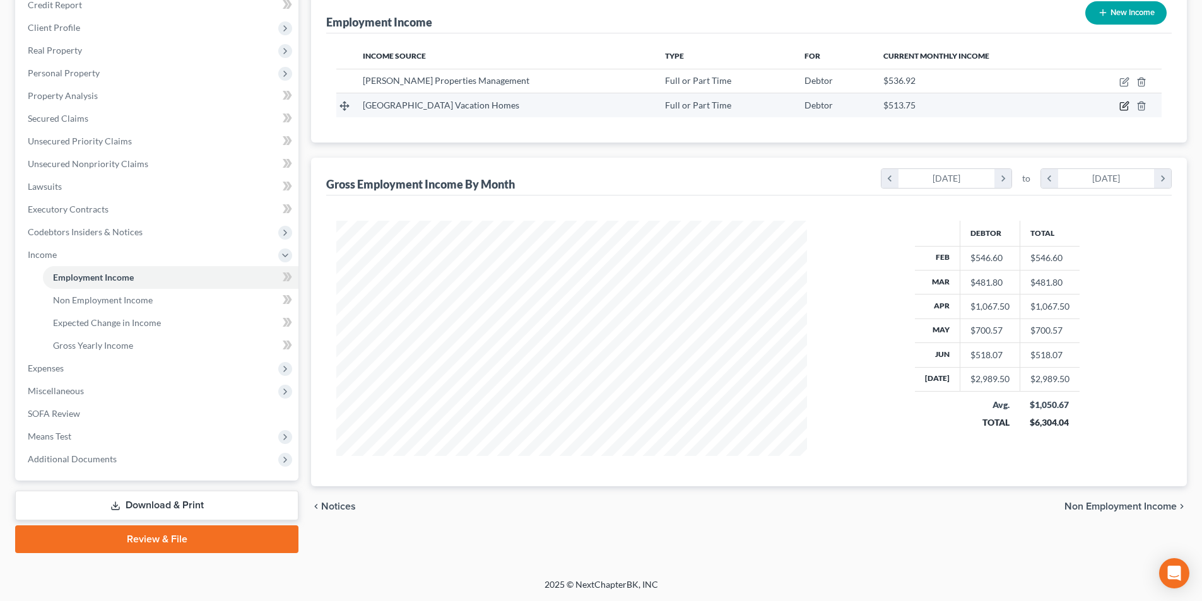
click at [1125, 109] on icon "button" at bounding box center [1124, 106] width 10 height 10
select select "0"
select select "5"
select select "0"
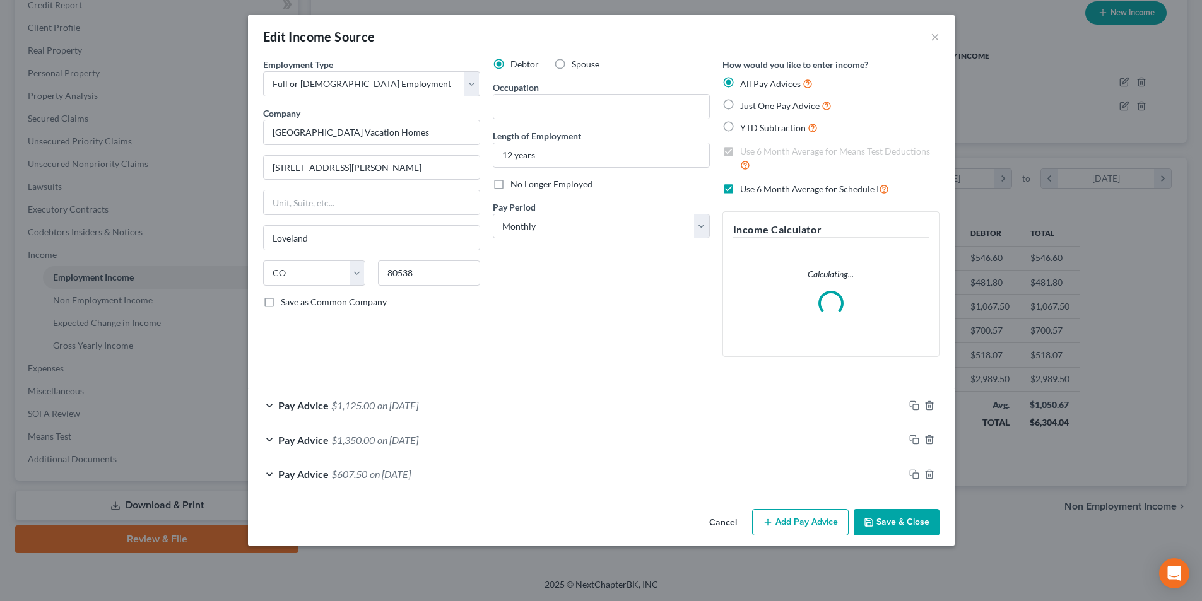
scroll to position [237, 500]
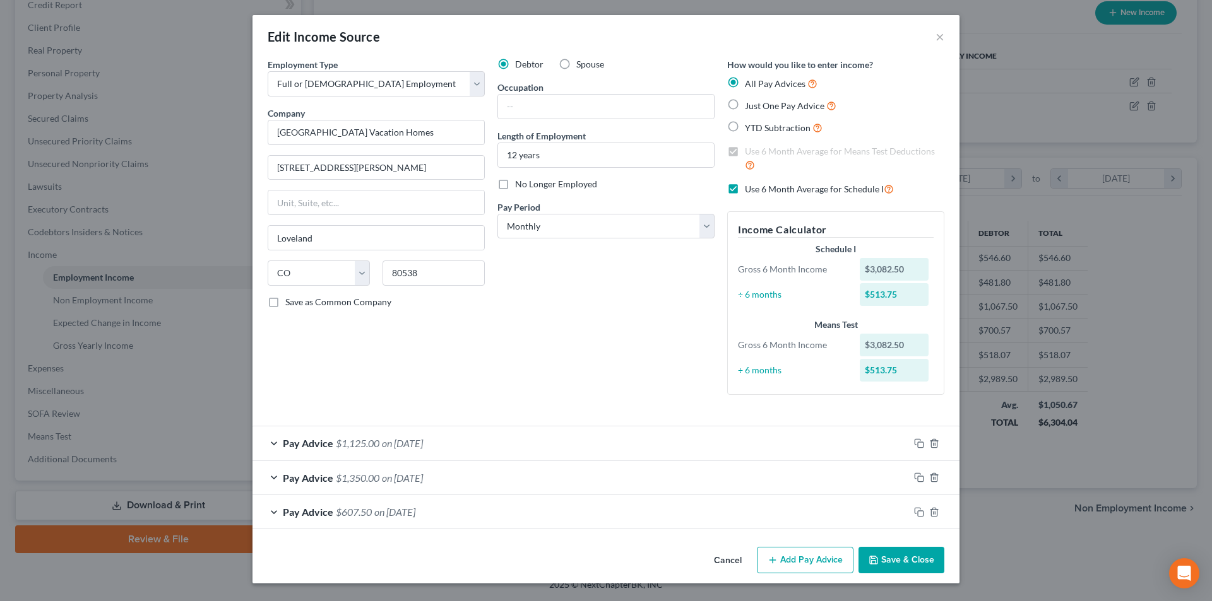
click at [889, 557] on button "Save & Close" at bounding box center [901, 560] width 86 height 27
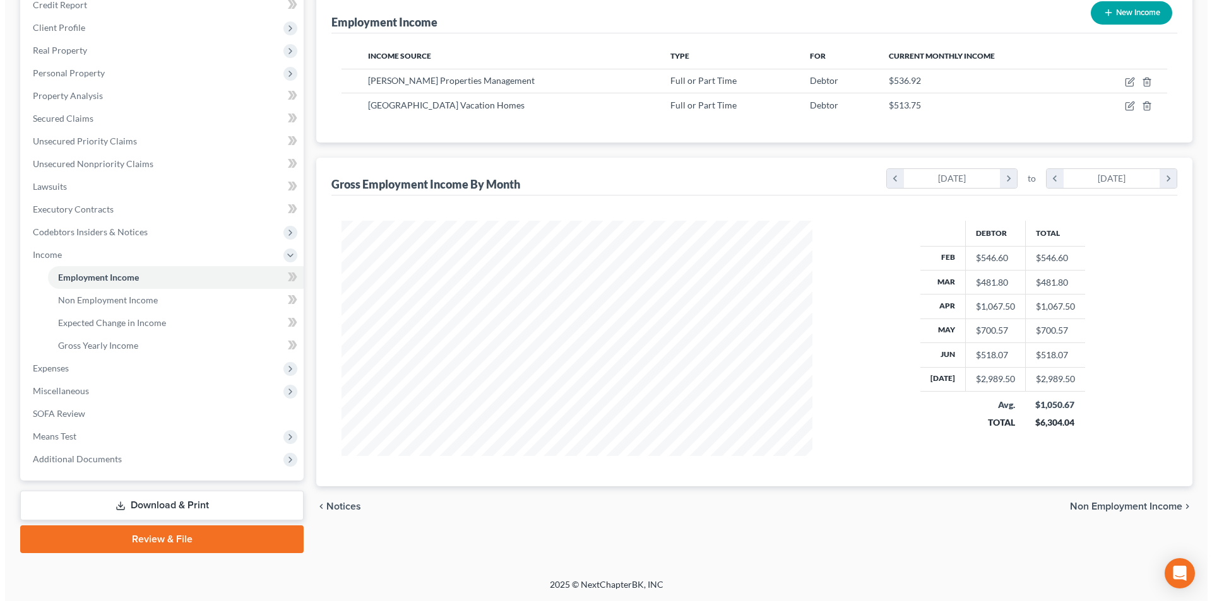
scroll to position [630804, 630543]
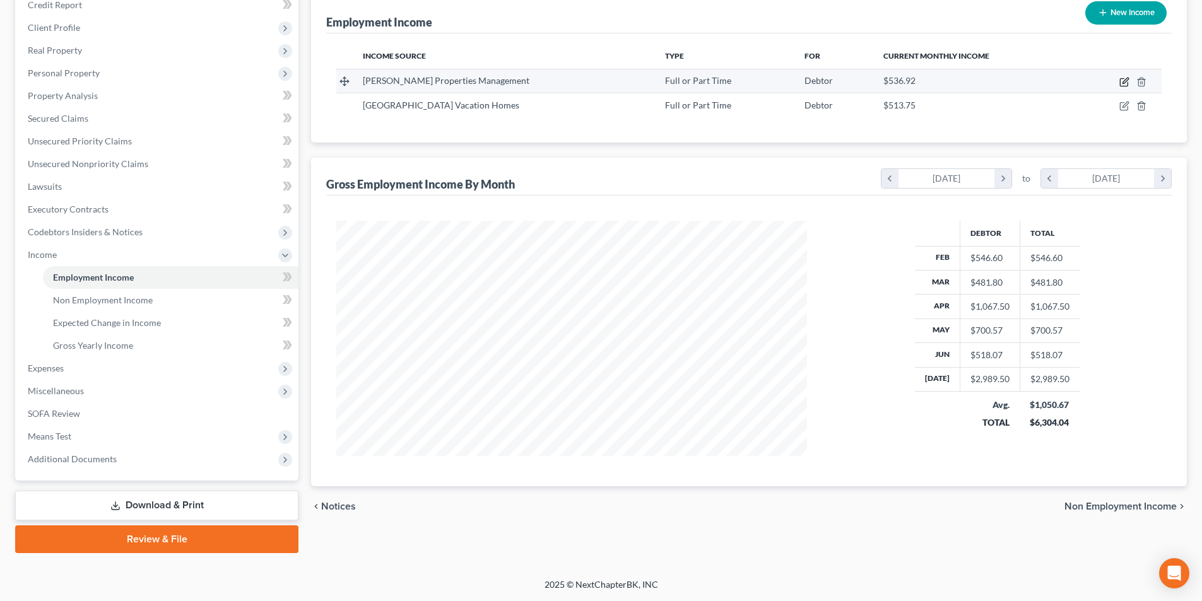
click at [1121, 84] on icon "button" at bounding box center [1124, 82] width 10 height 10
select select "0"
select select "5"
select select "0"
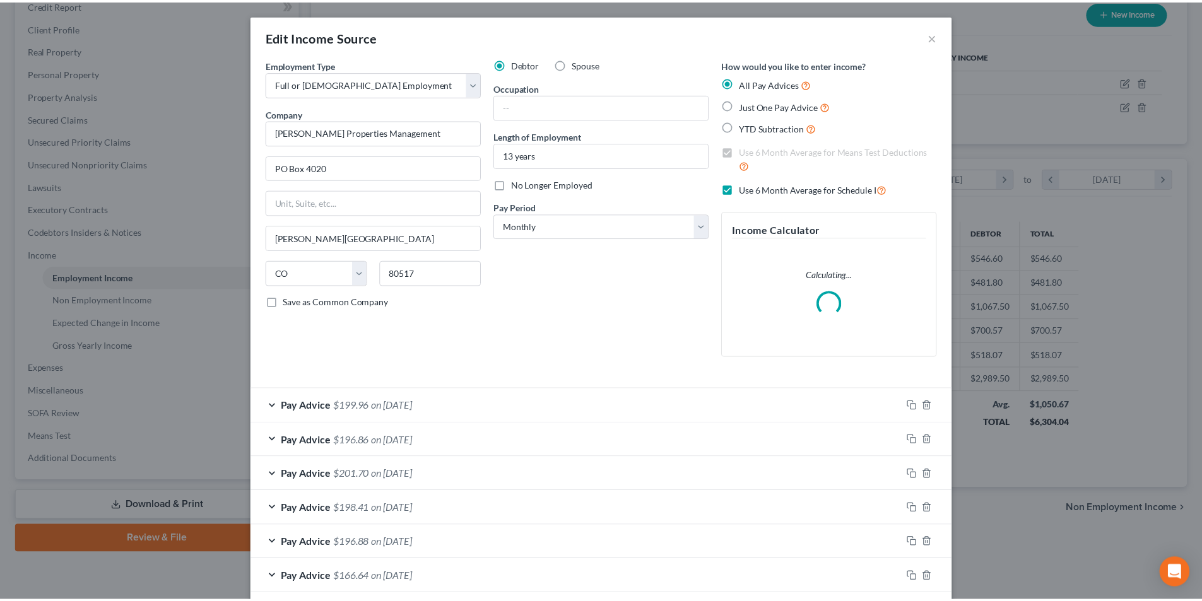
scroll to position [302, 0]
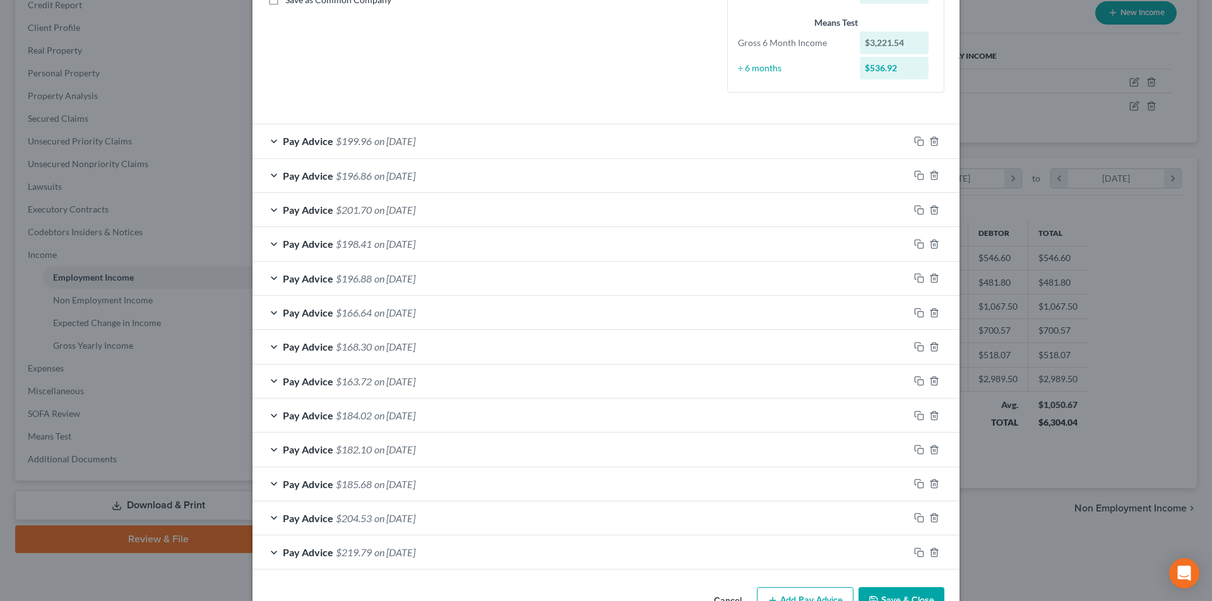
click at [892, 591] on button "Save & Close" at bounding box center [901, 600] width 86 height 27
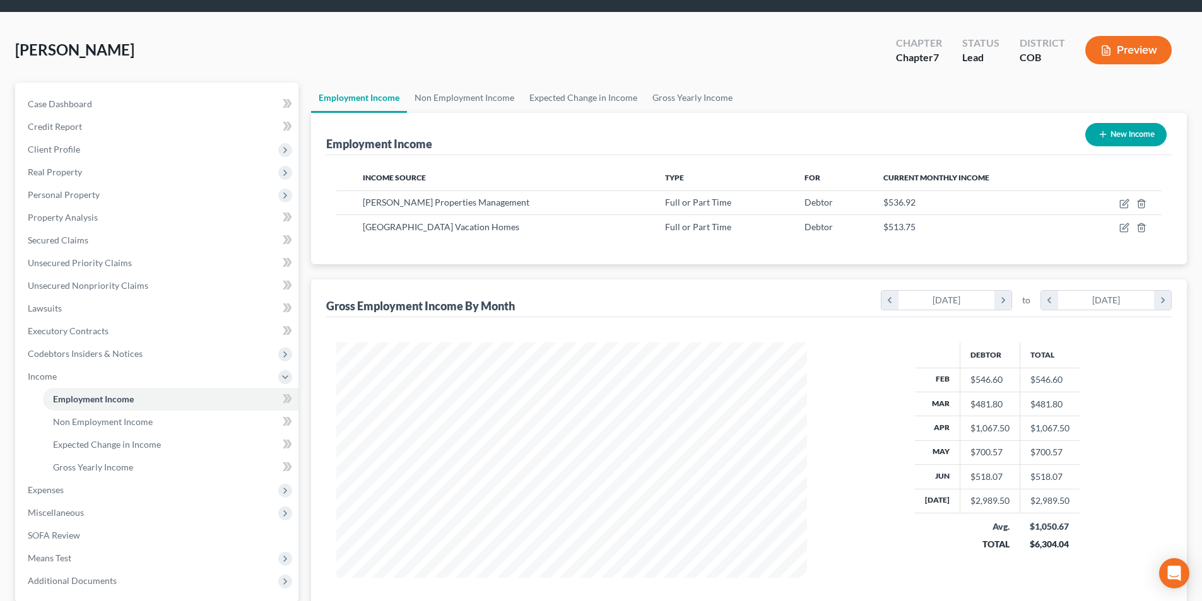
scroll to position [0, 0]
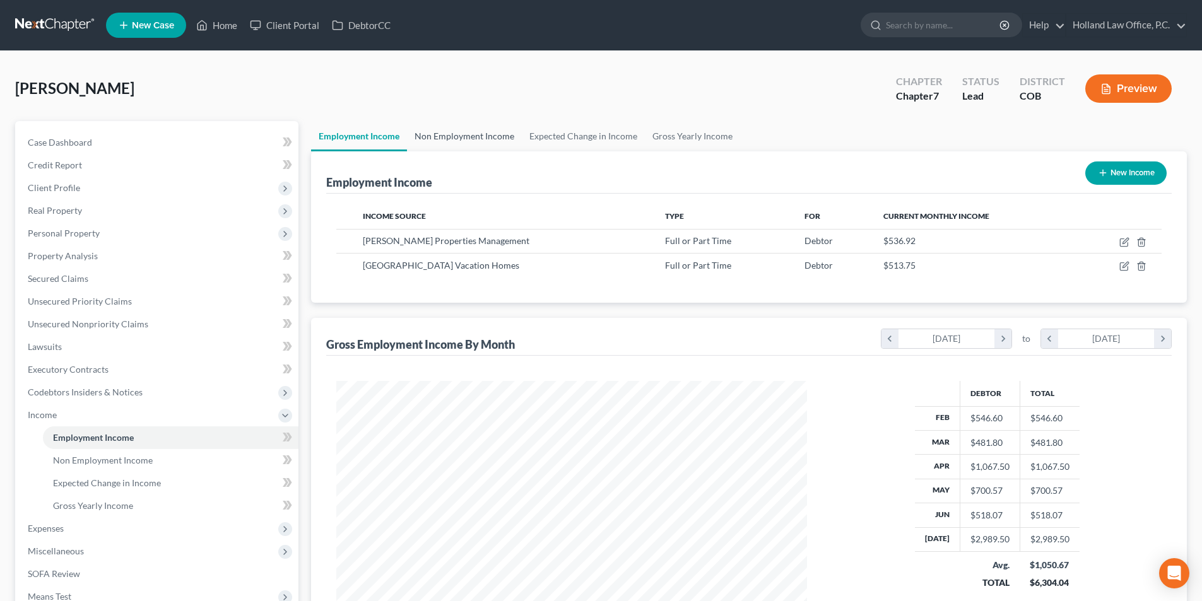
click at [447, 138] on link "Non Employment Income" at bounding box center [464, 136] width 115 height 30
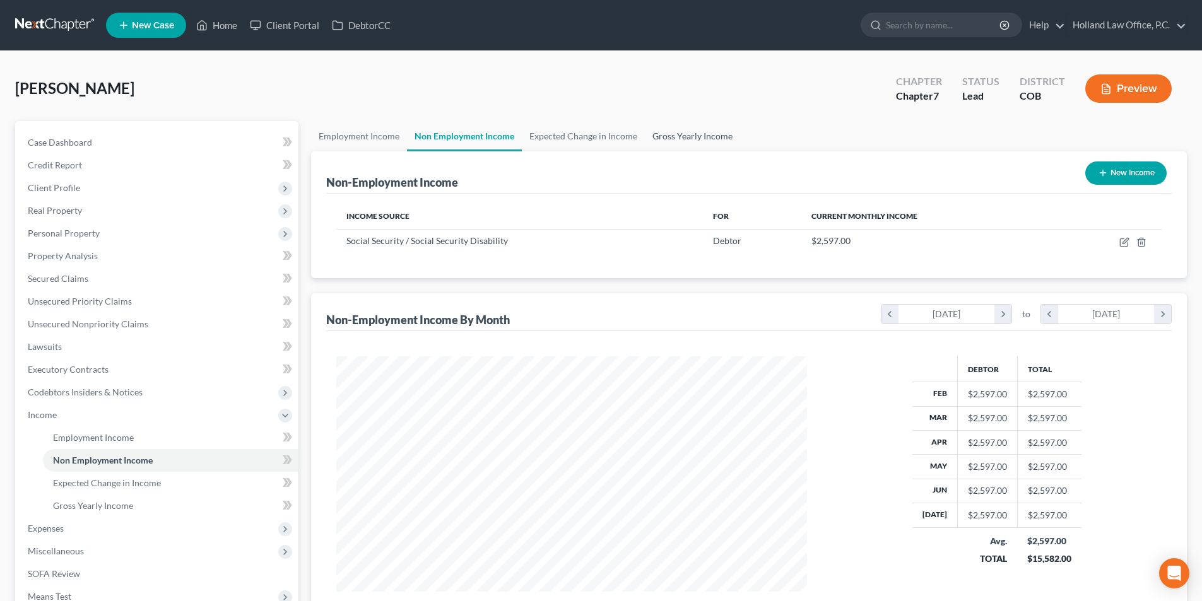
drag, startPoint x: 667, startPoint y: 138, endPoint x: 668, endPoint y: 157, distance: 19.6
click at [668, 138] on link "Gross Yearly Income" at bounding box center [692, 136] width 95 height 30
